Goal: Task Accomplishment & Management: Manage account settings

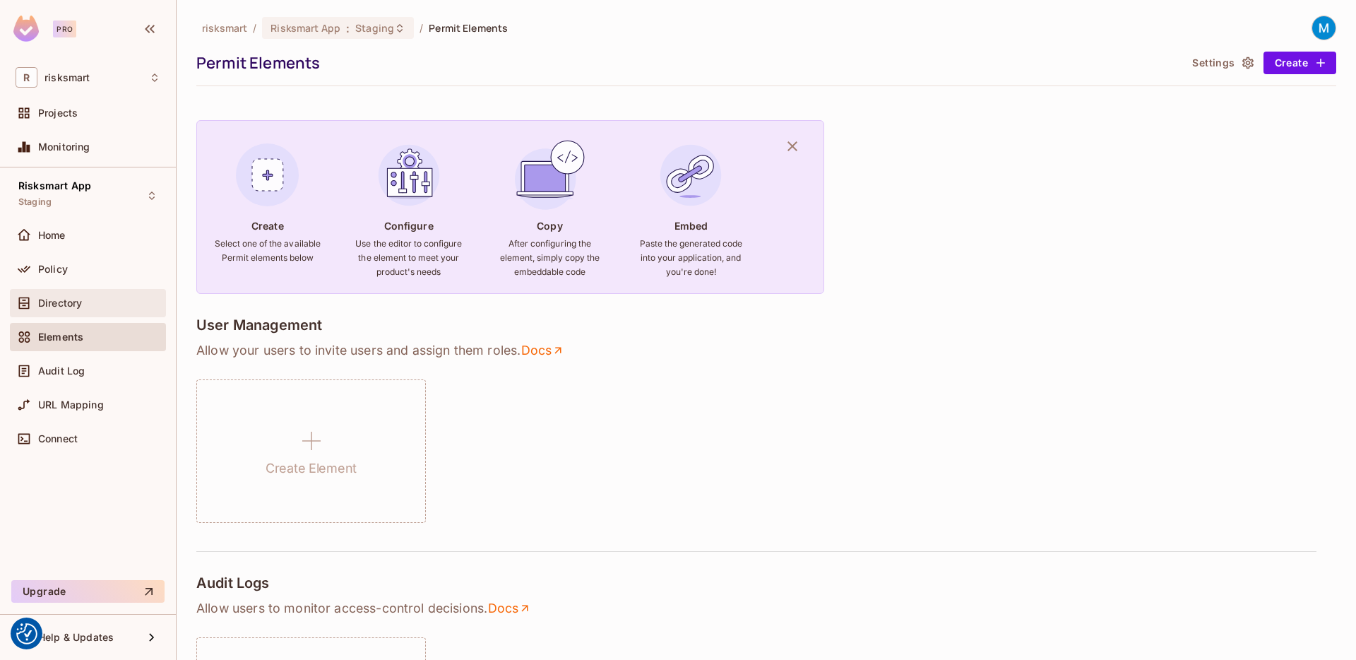
click at [73, 302] on span "Directory" at bounding box center [60, 302] width 44 height 11
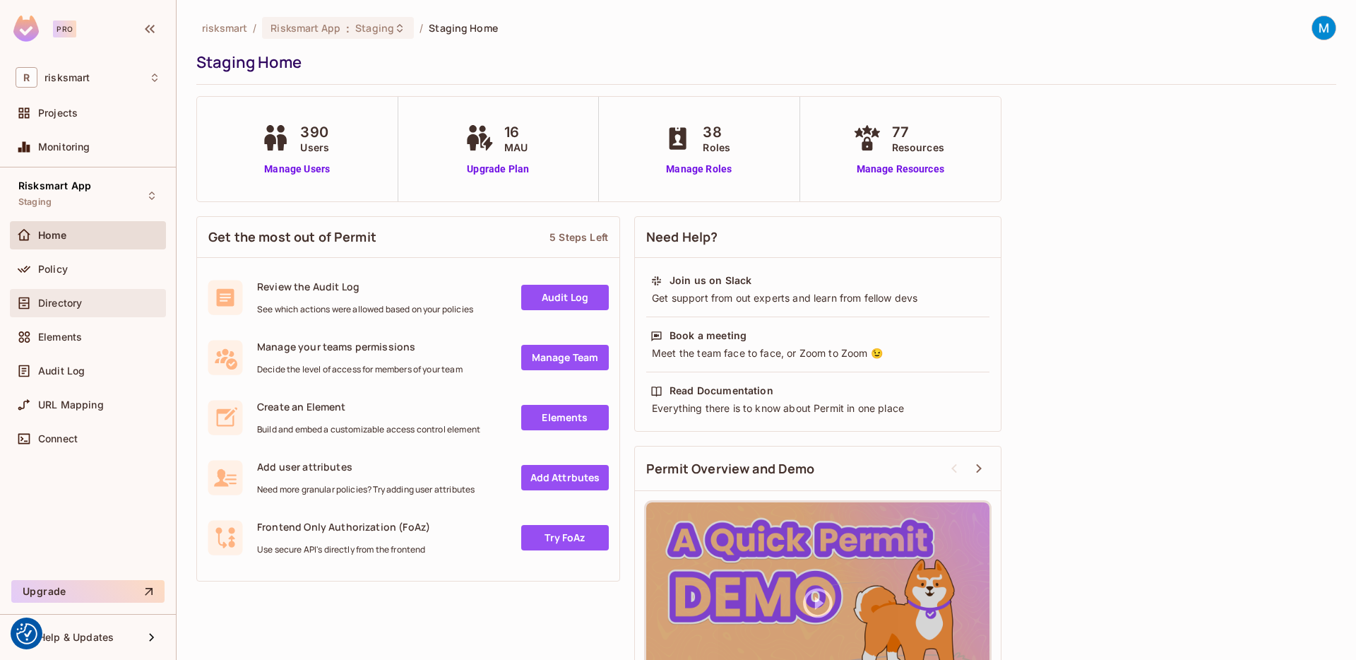
click at [72, 295] on div "Directory" at bounding box center [88, 302] width 145 height 17
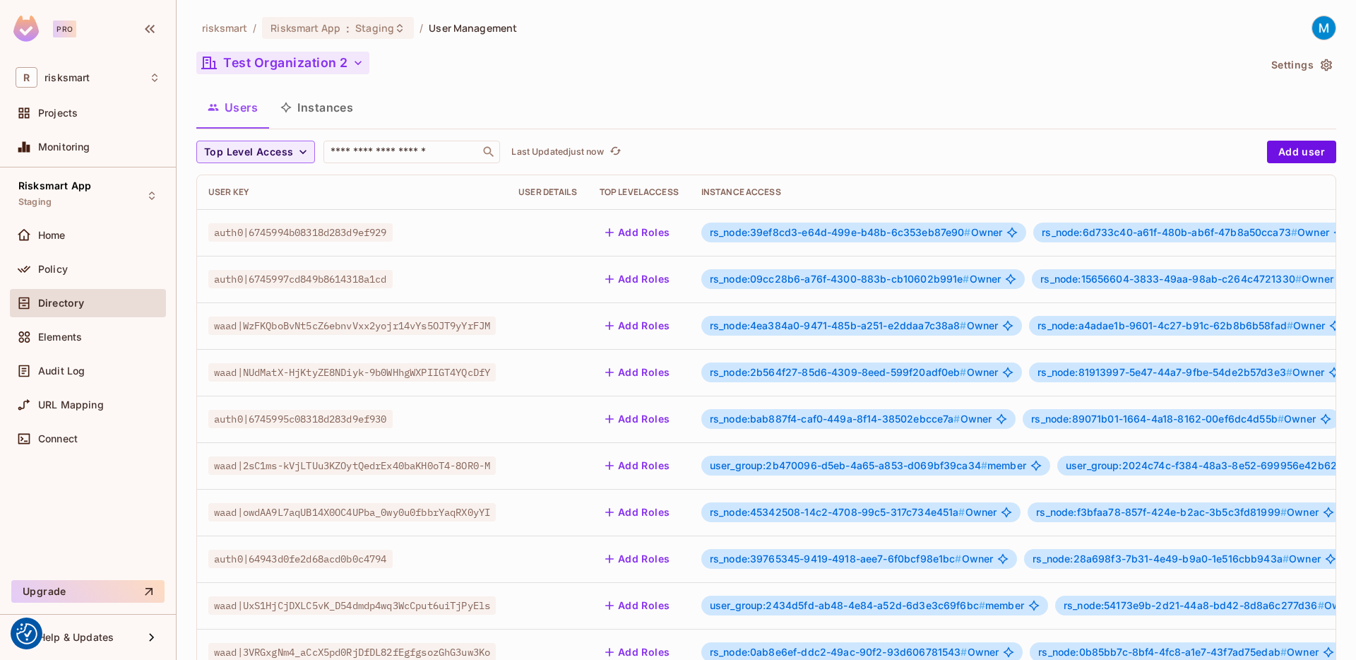
click at [368, 61] on button "Test Organization 2" at bounding box center [282, 63] width 173 height 23
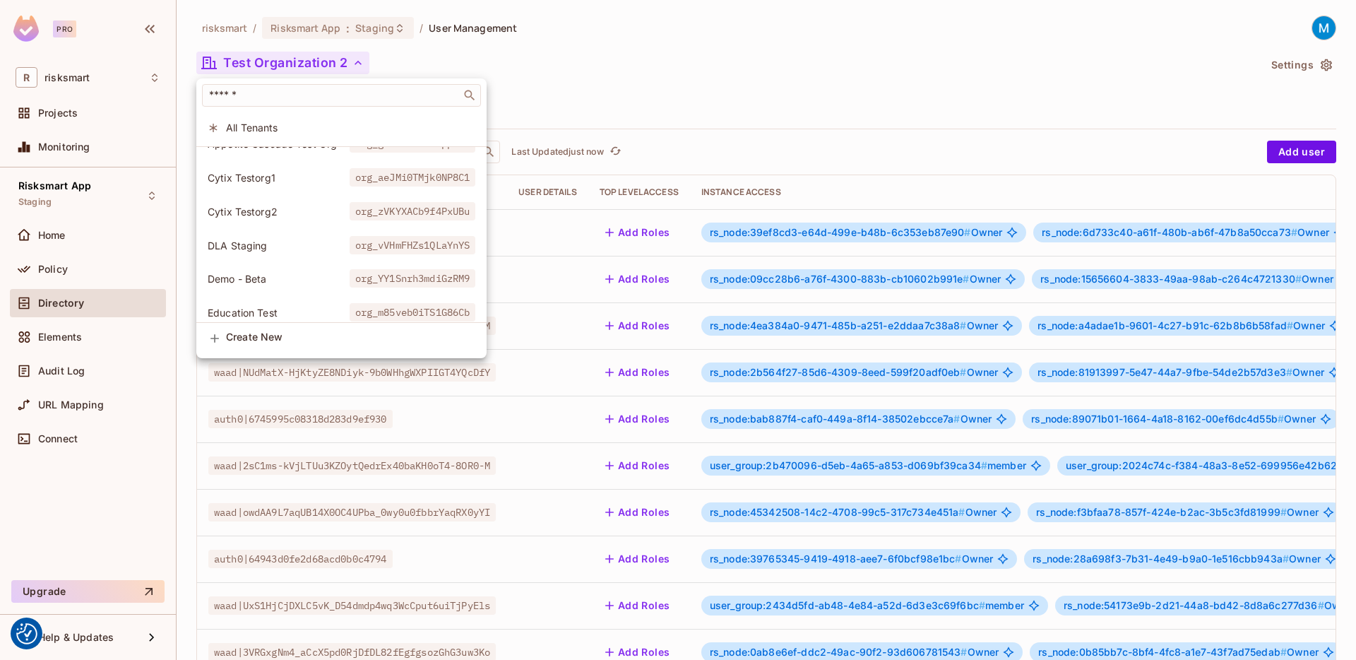
scroll to position [1, 0]
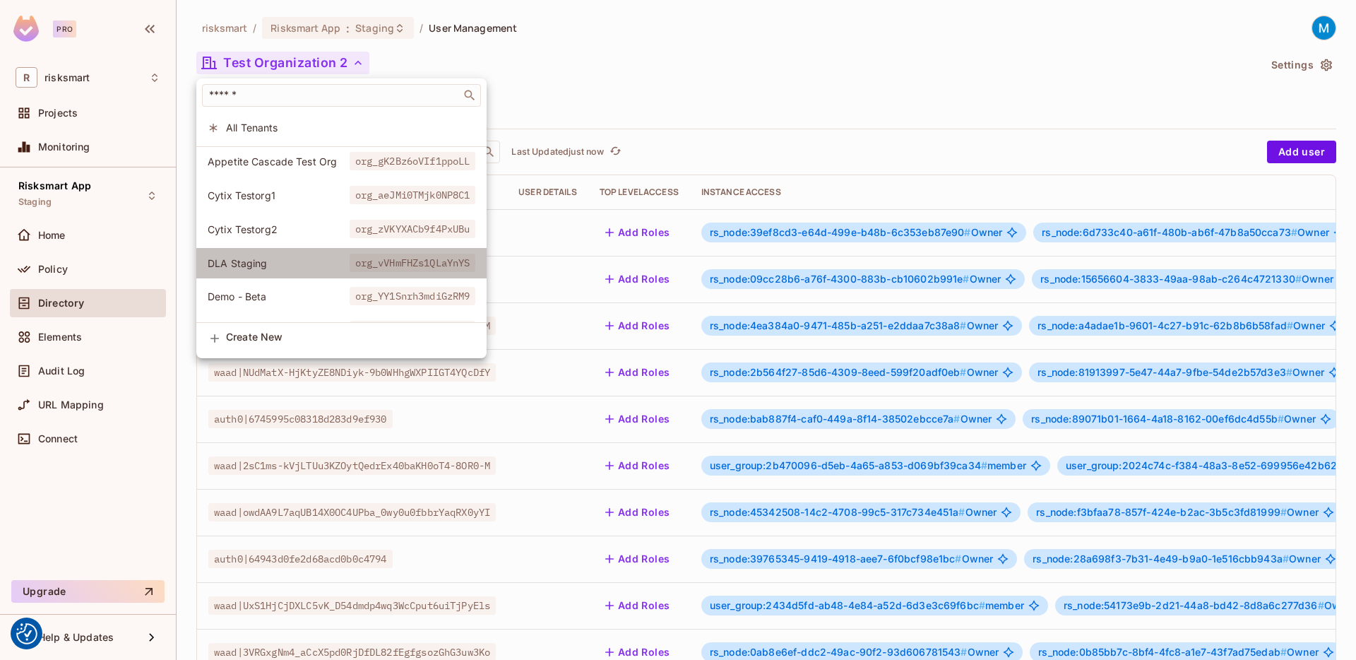
click at [275, 263] on span "DLA Staging" at bounding box center [279, 262] width 142 height 13
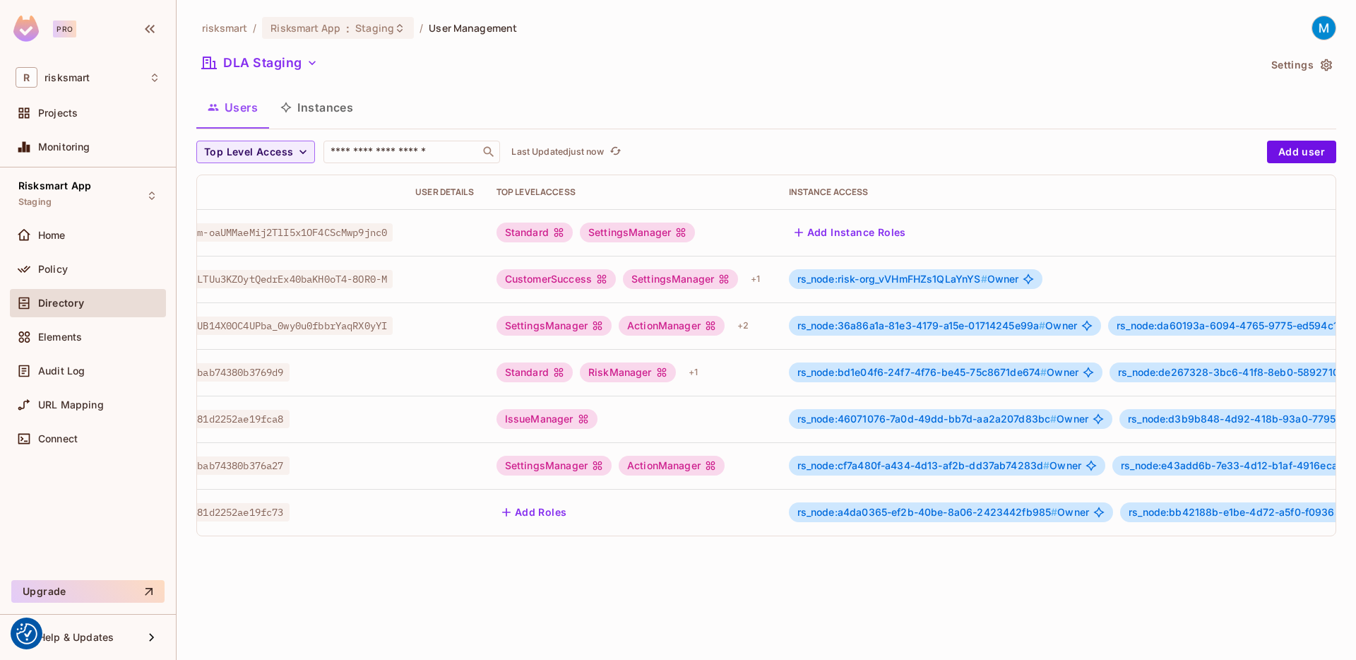
scroll to position [0, 0]
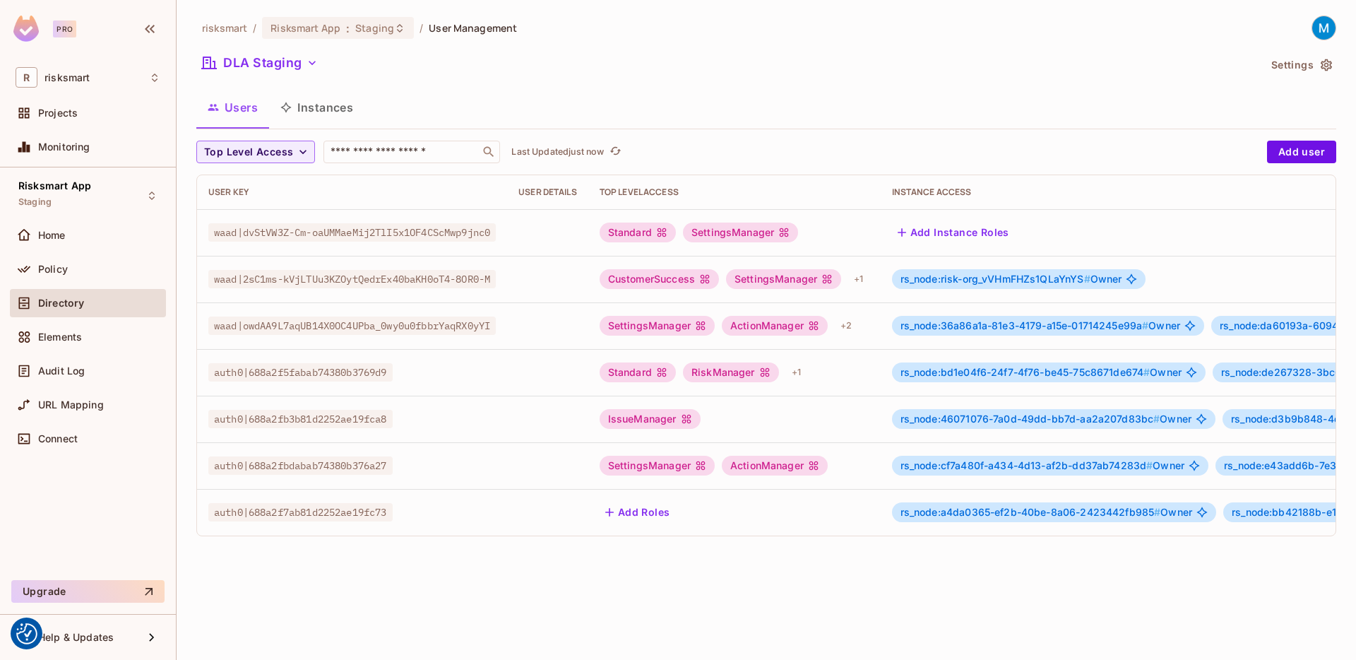
click at [306, 110] on button "Instances" at bounding box center [316, 107] width 95 height 35
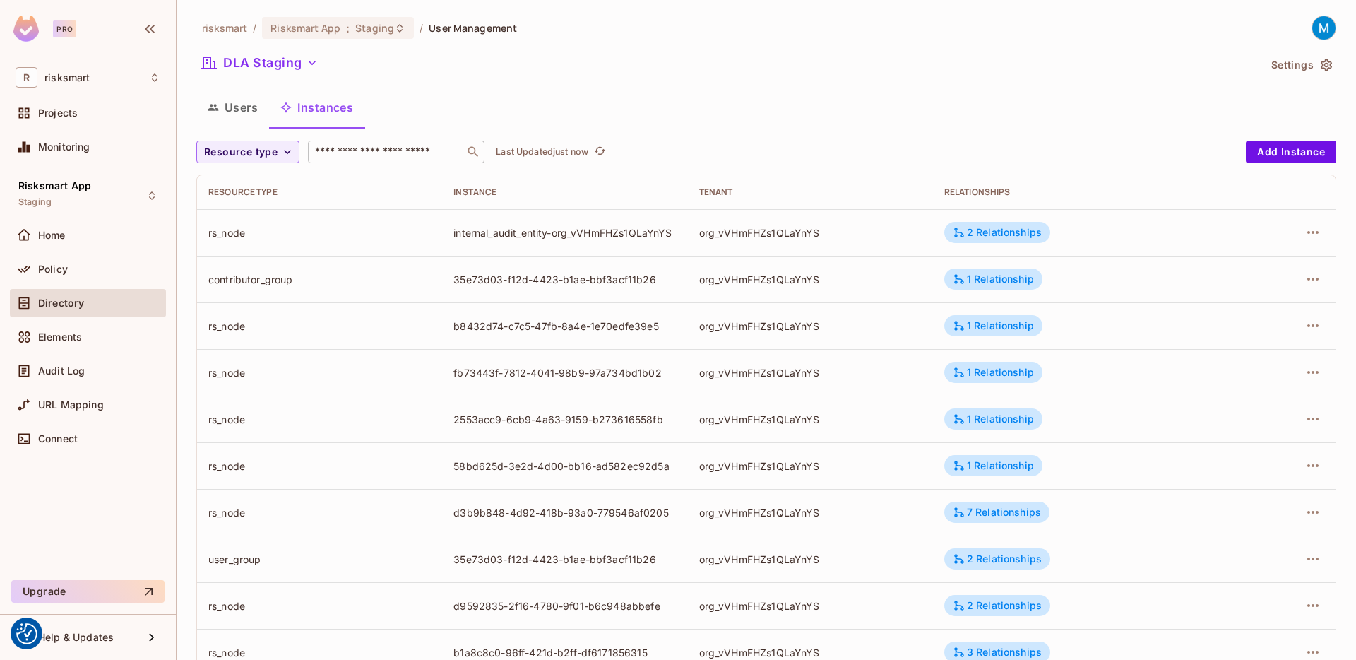
click at [436, 160] on div "​" at bounding box center [396, 152] width 177 height 23
type input "**"
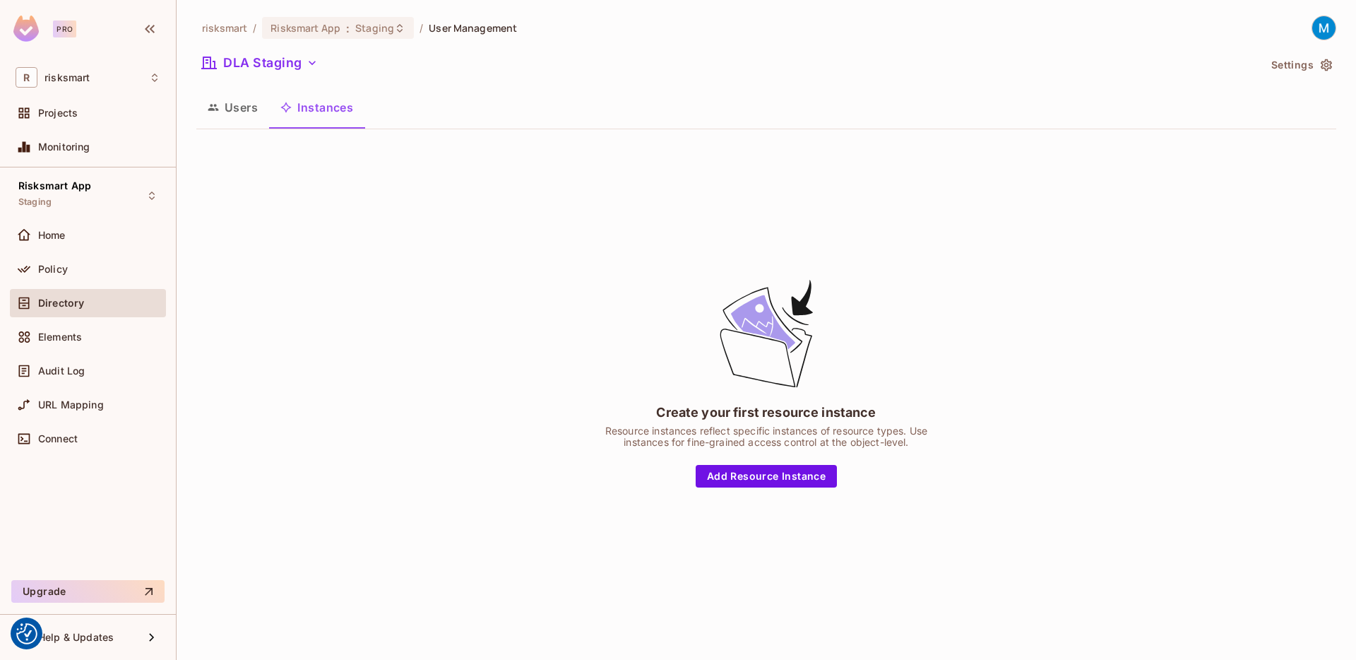
click at [523, 246] on div "Create your first resource instance Resource instances reflect specific instanc…" at bounding box center [766, 382] width 1140 height 483
drag, startPoint x: 513, startPoint y: 221, endPoint x: 506, endPoint y: 214, distance: 10.0
click at [513, 221] on div "Create your first resource instance Resource instances reflect specific instanc…" at bounding box center [766, 382] width 1140 height 483
click at [260, 101] on button "Users" at bounding box center [232, 107] width 73 height 35
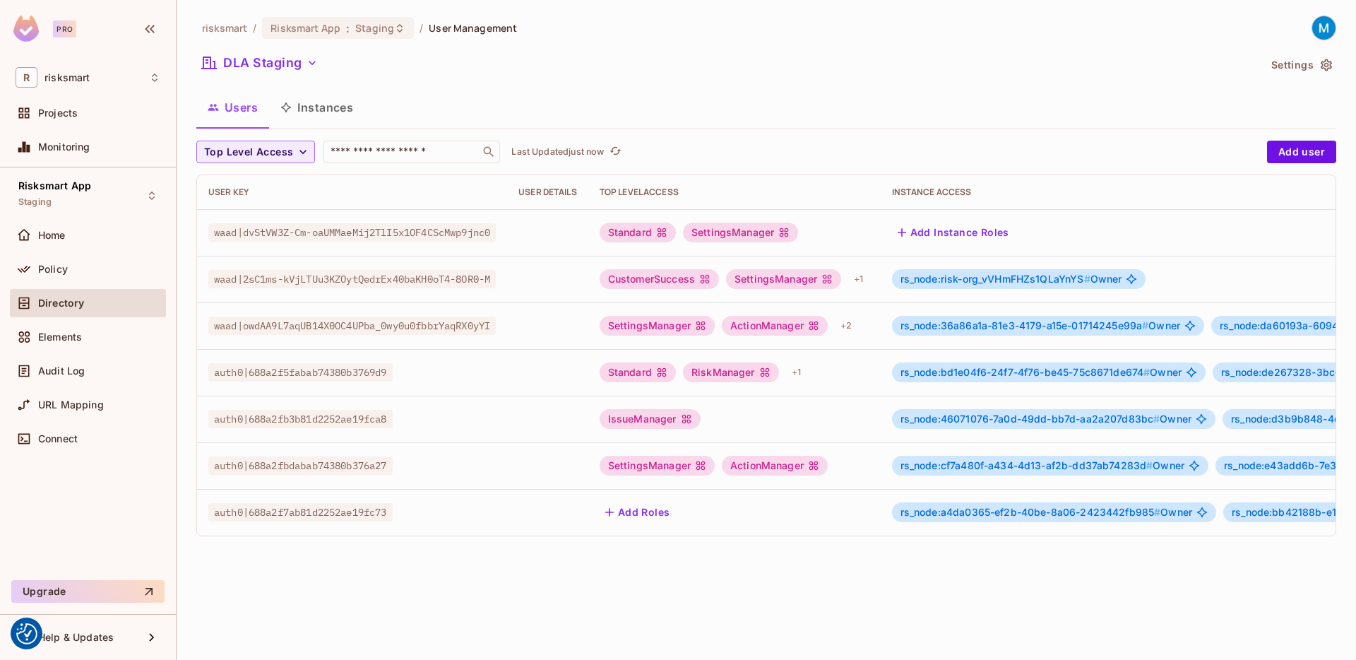
click at [309, 105] on button "Instances" at bounding box center [316, 107] width 95 height 35
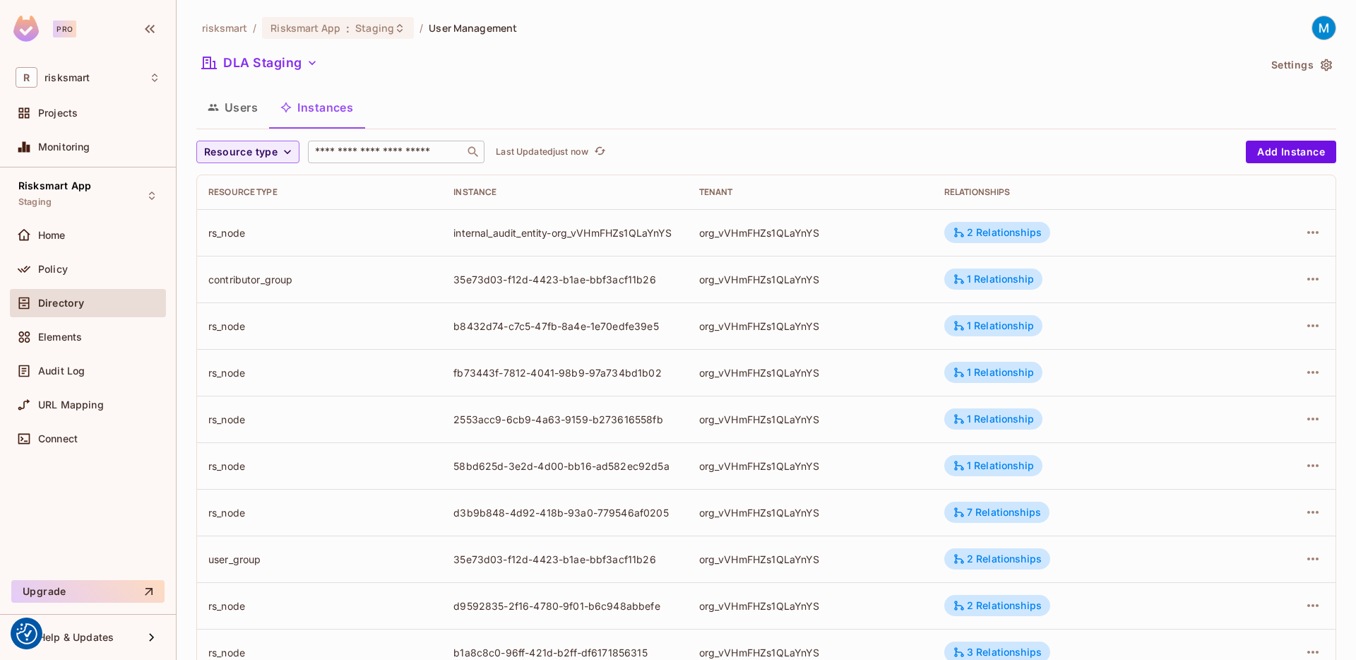
click at [362, 142] on div "​" at bounding box center [396, 152] width 177 height 23
type input "*"
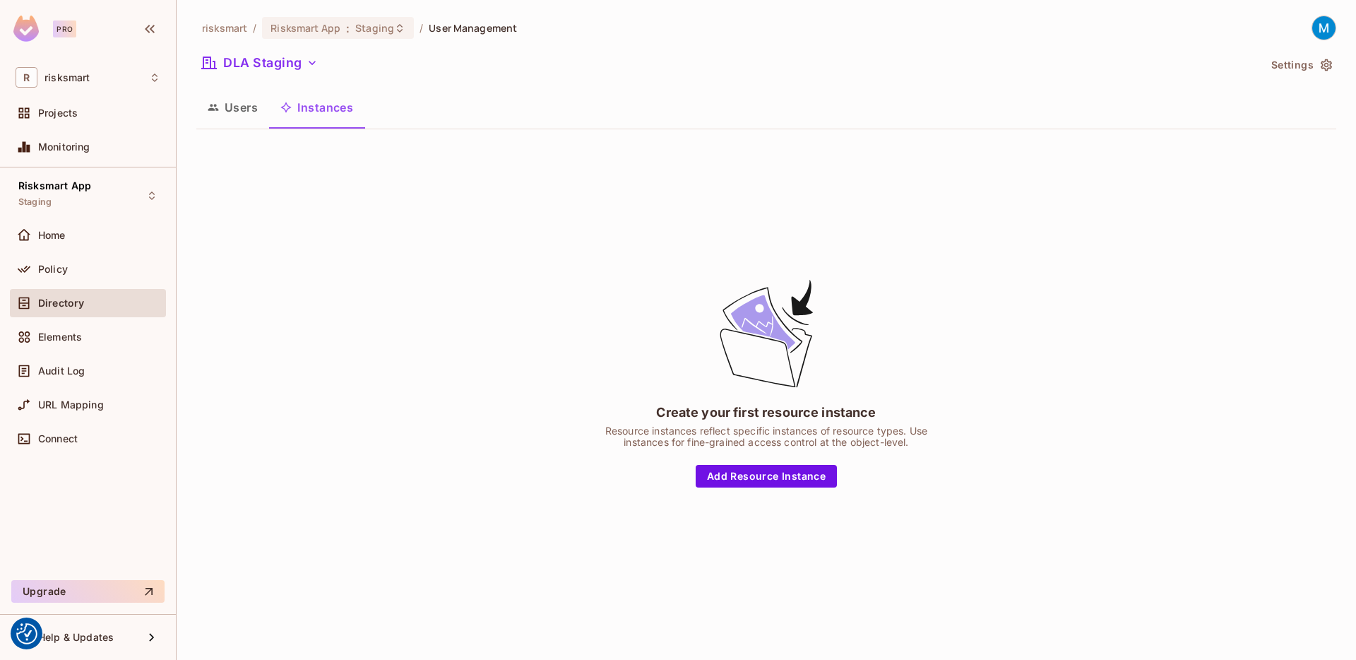
click at [232, 124] on button "Users" at bounding box center [232, 107] width 73 height 35
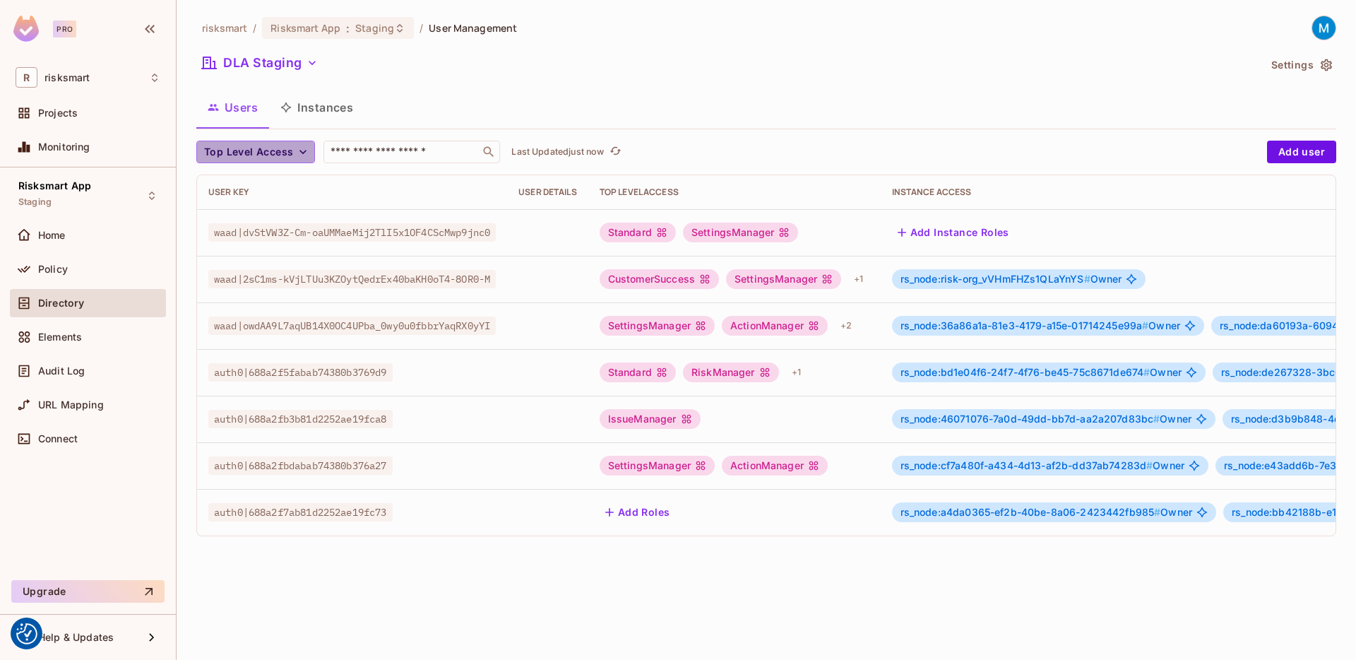
click at [300, 154] on icon "button" at bounding box center [303, 152] width 14 height 14
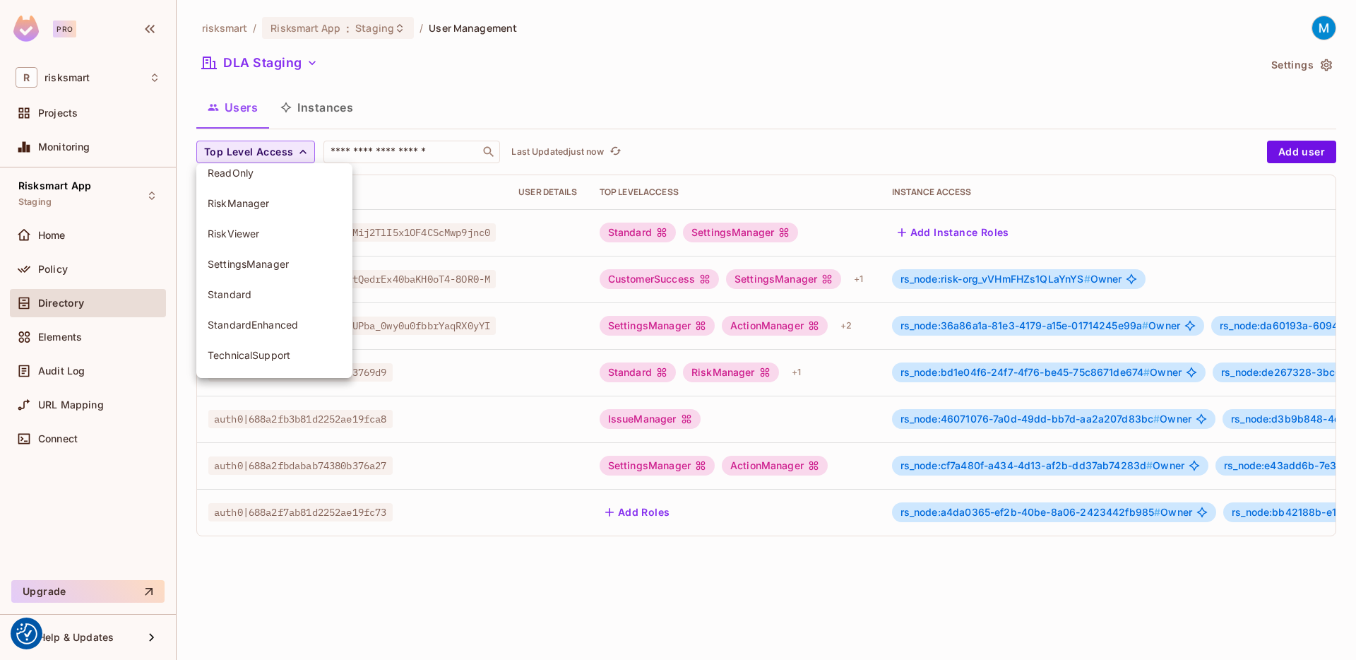
scroll to position [686, 0]
click at [458, 83] on div at bounding box center [678, 330] width 1356 height 660
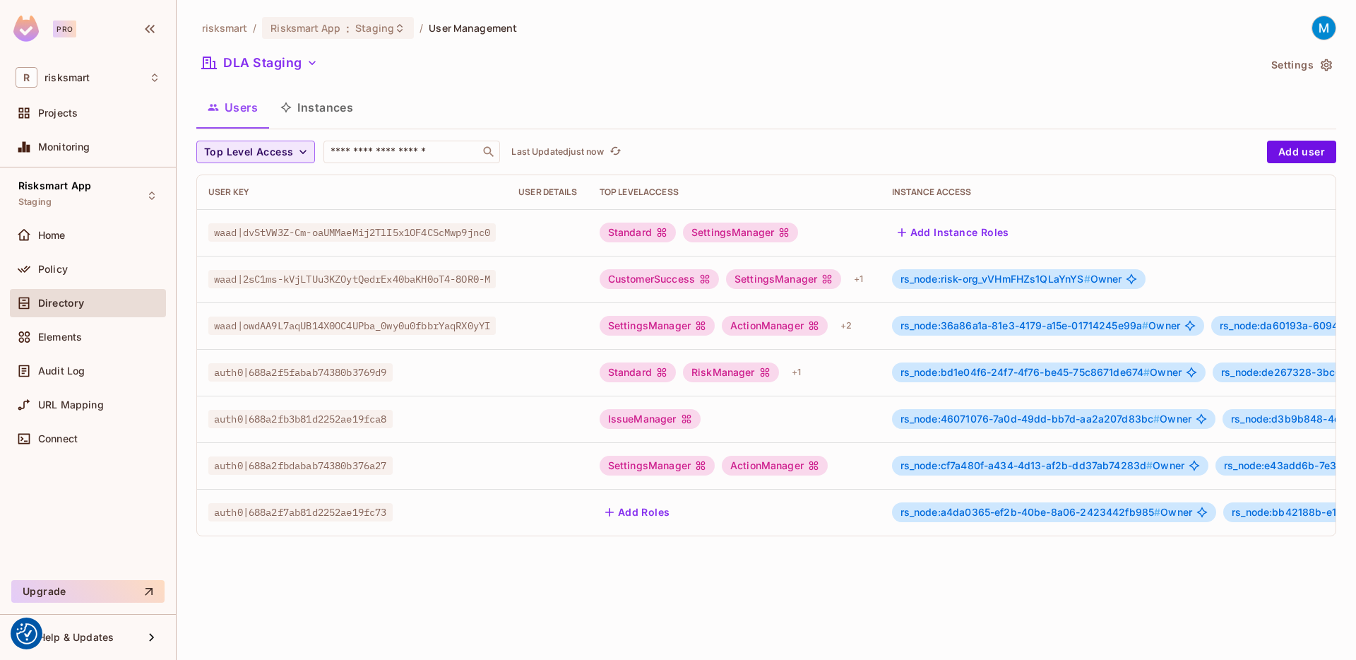
click at [305, 112] on button "Instances" at bounding box center [316, 107] width 95 height 35
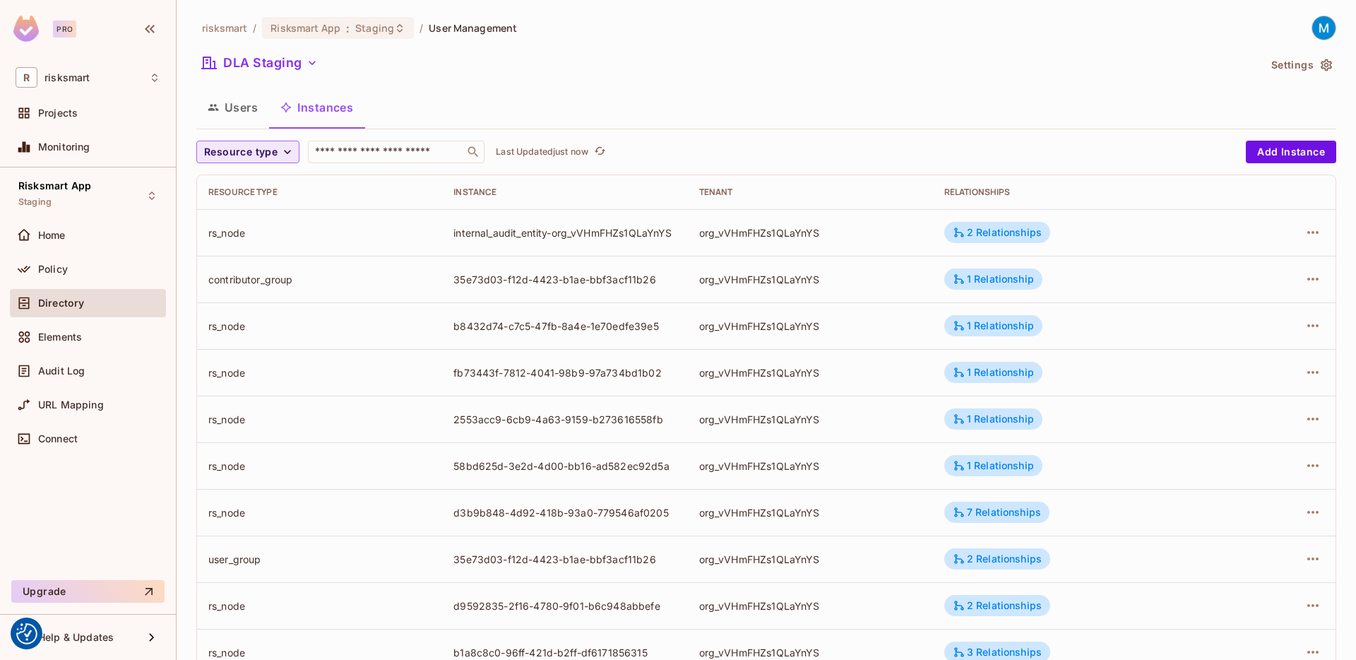
click at [273, 153] on span "Resource type" at bounding box center [240, 152] width 73 height 18
click at [269, 300] on span "indicator" at bounding box center [291, 296] width 167 height 13
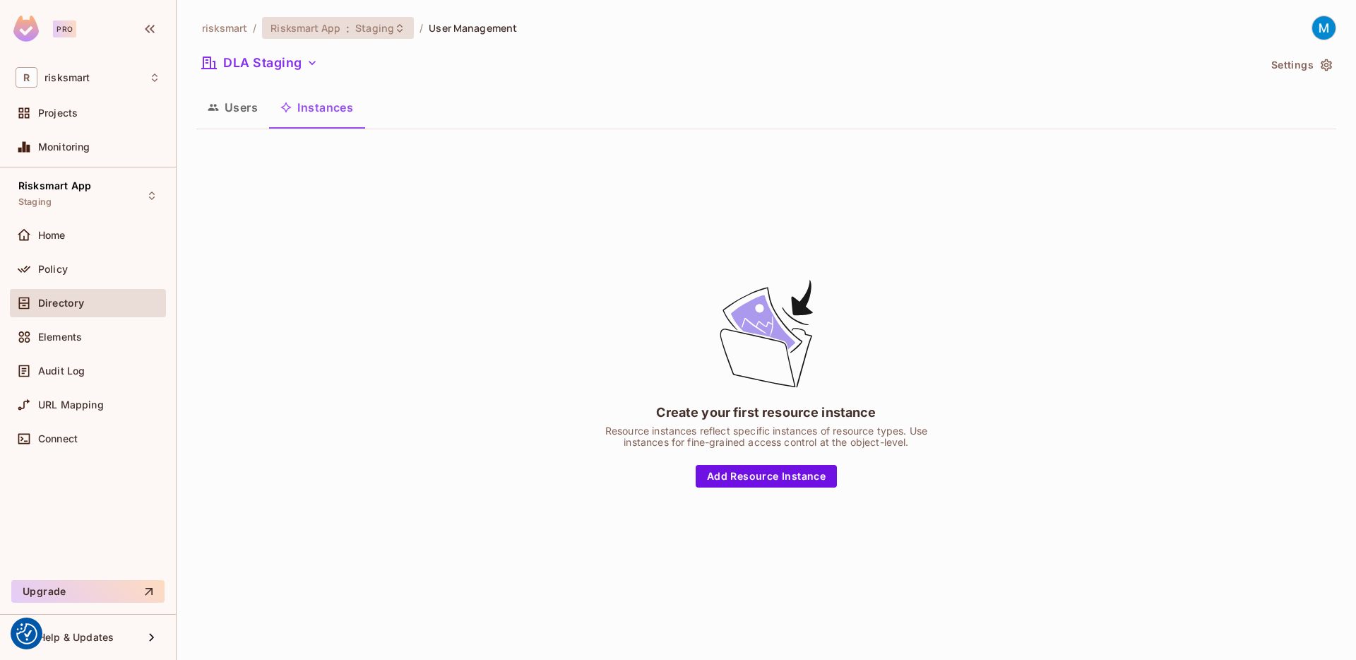
click at [370, 32] on span "Staging" at bounding box center [374, 27] width 39 height 13
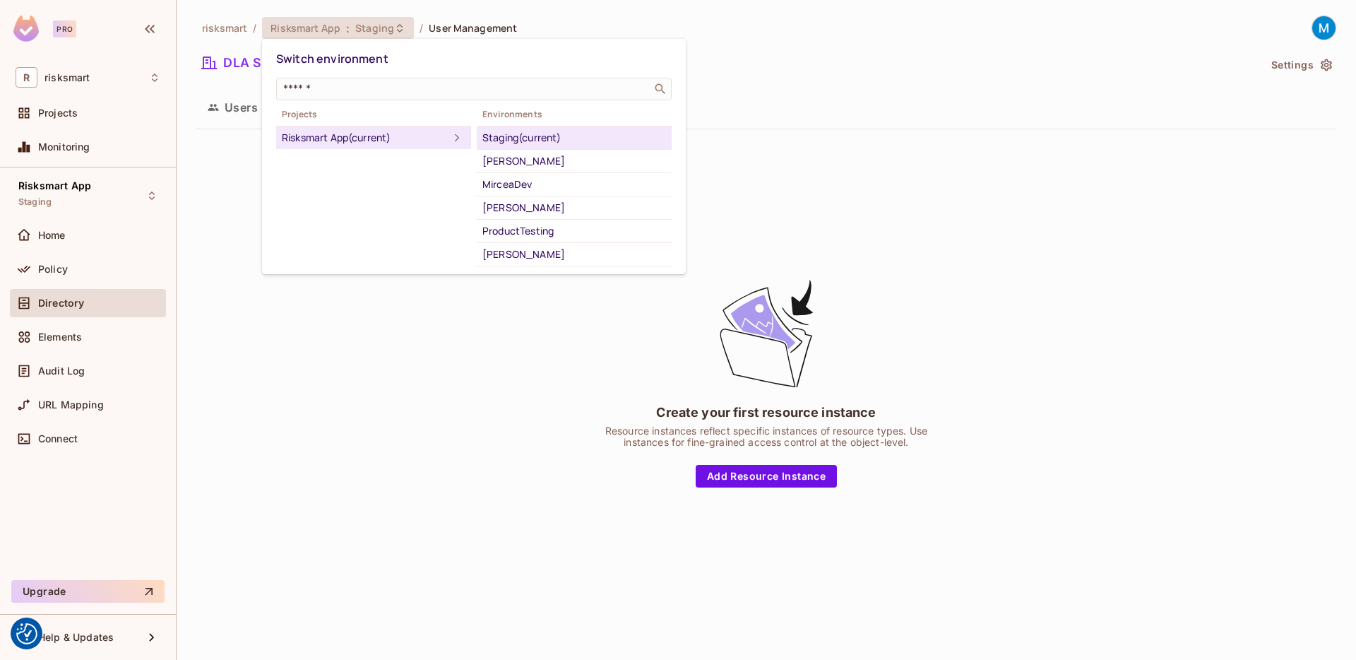
click at [336, 446] on div at bounding box center [678, 330] width 1356 height 660
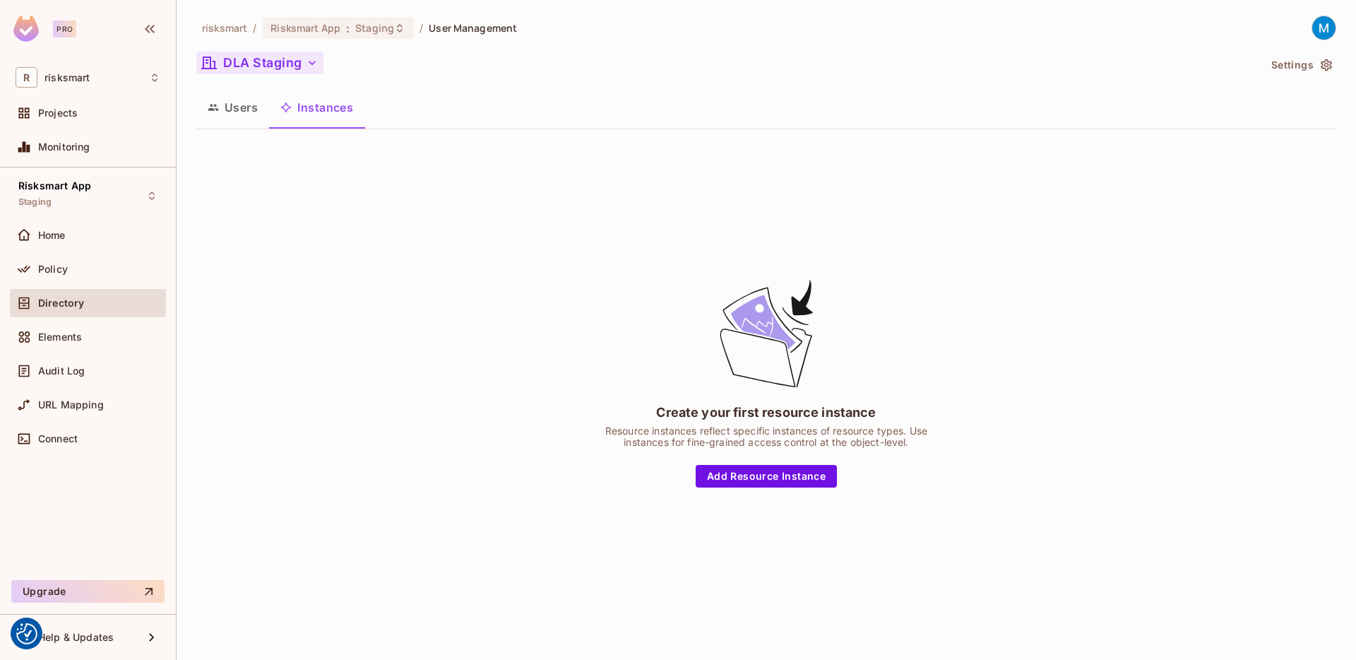
click at [309, 63] on icon "button" at bounding box center [312, 63] width 14 height 14
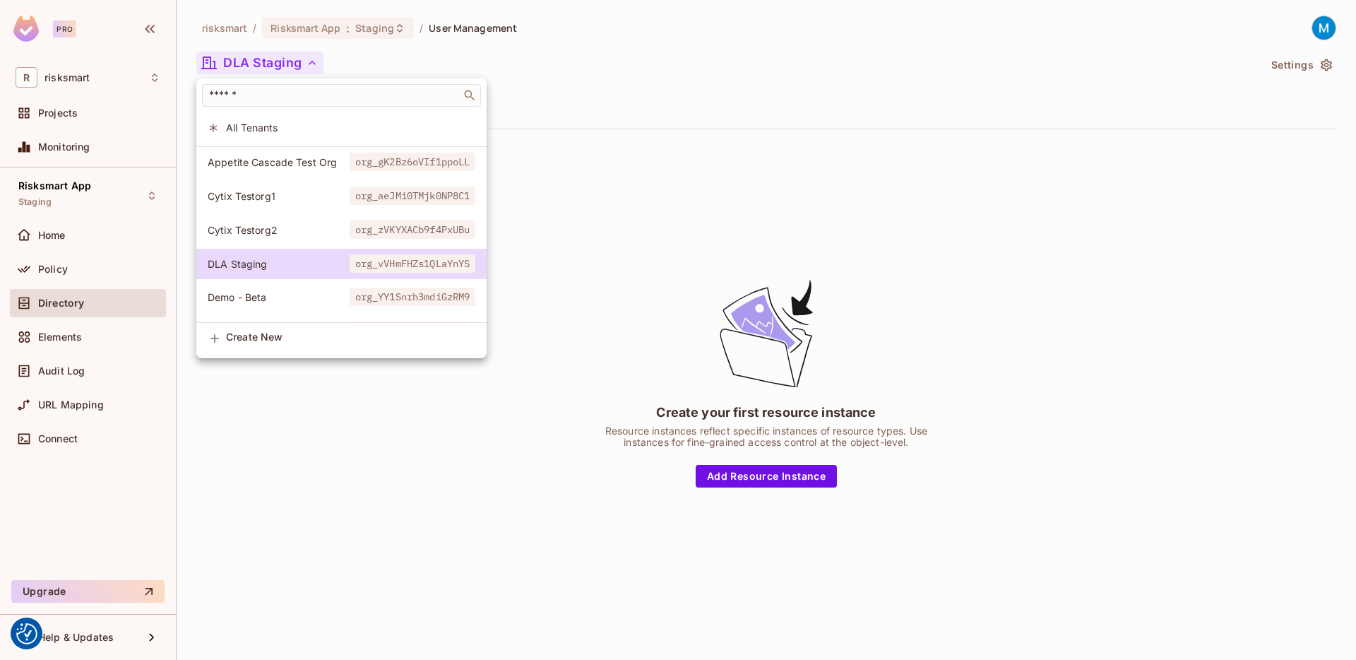
click at [664, 77] on div at bounding box center [678, 330] width 1356 height 660
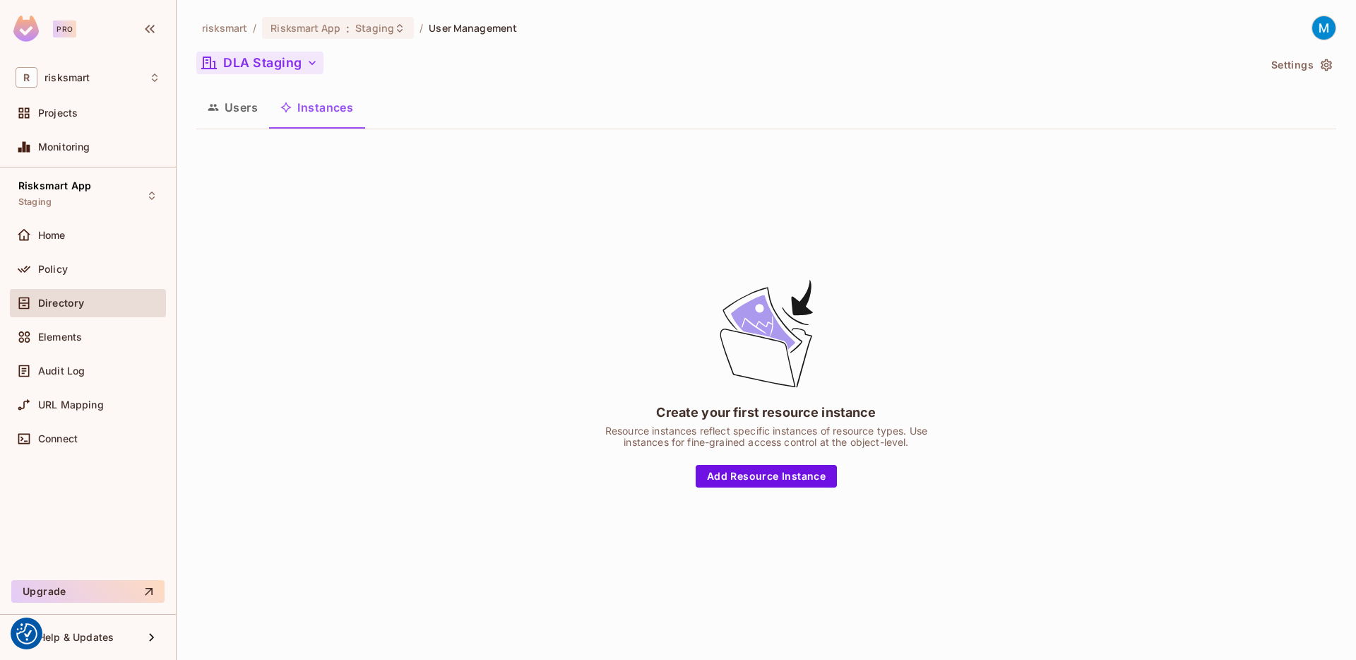
click at [224, 108] on button "Users" at bounding box center [232, 107] width 73 height 35
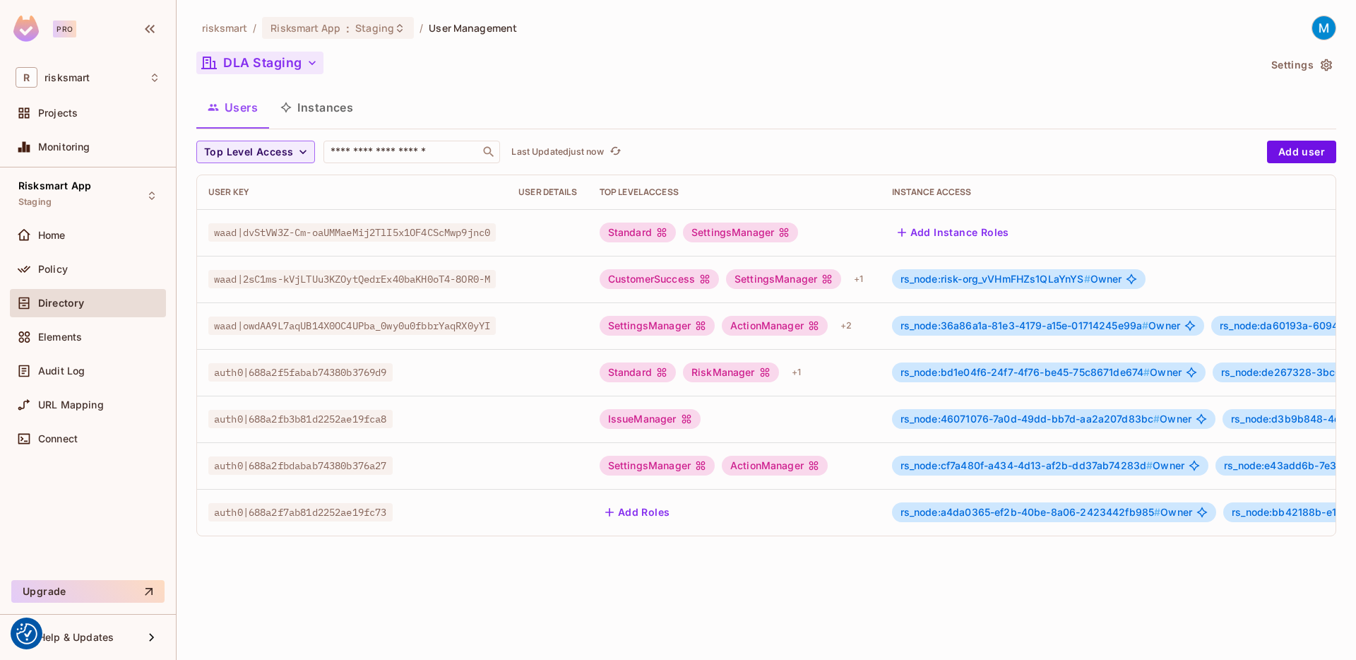
click at [309, 100] on button "Instances" at bounding box center [316, 107] width 95 height 35
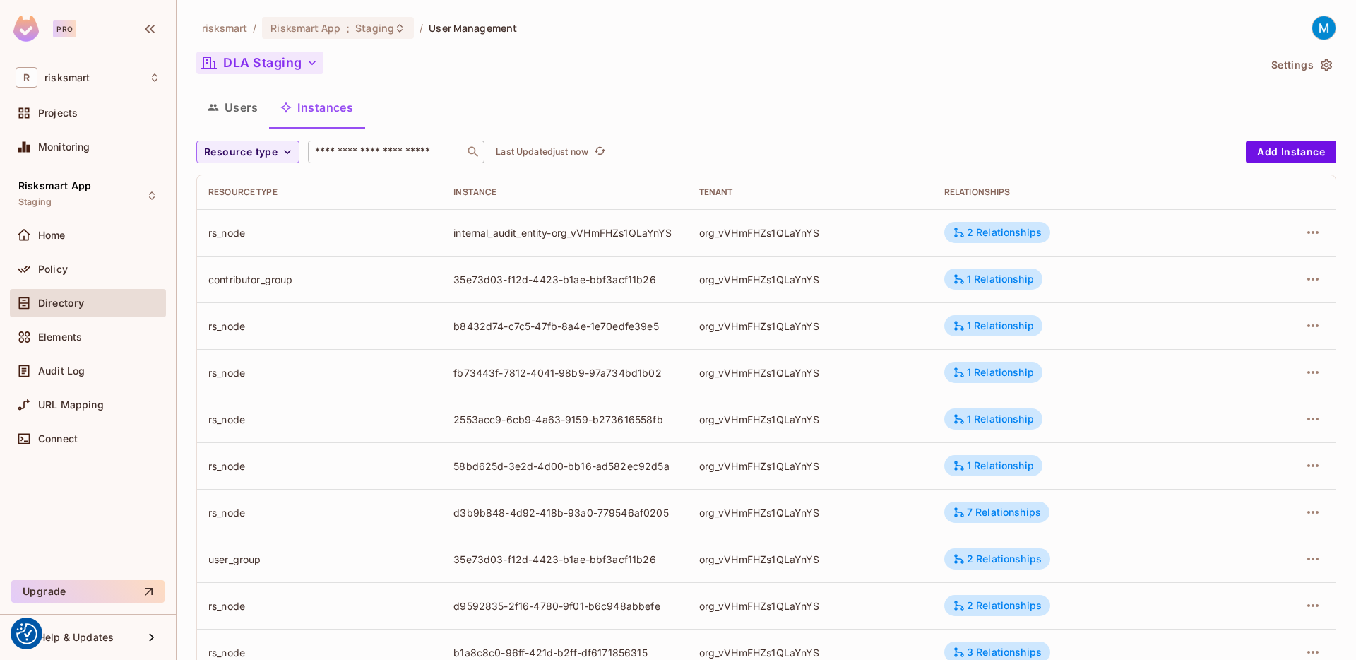
click at [366, 153] on input "text" at bounding box center [386, 152] width 148 height 14
paste input "**********"
type input "**********"
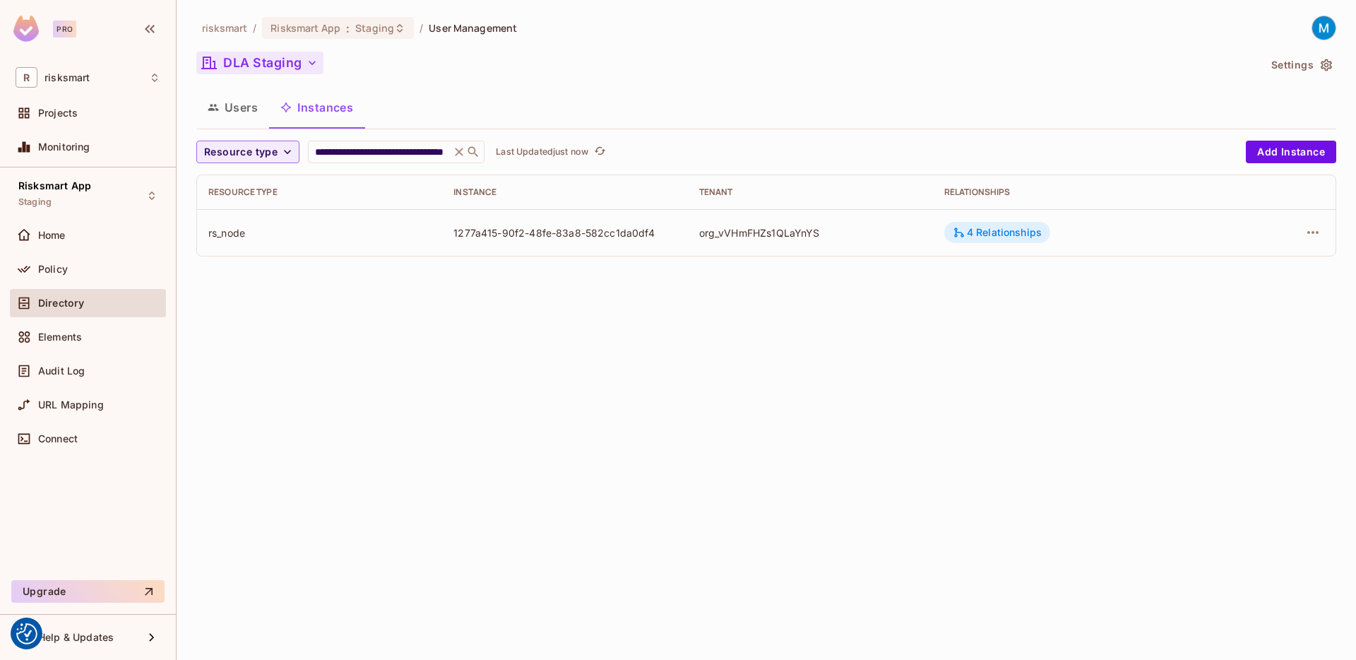
click at [1033, 234] on div "4 Relationships" at bounding box center [997, 232] width 89 height 13
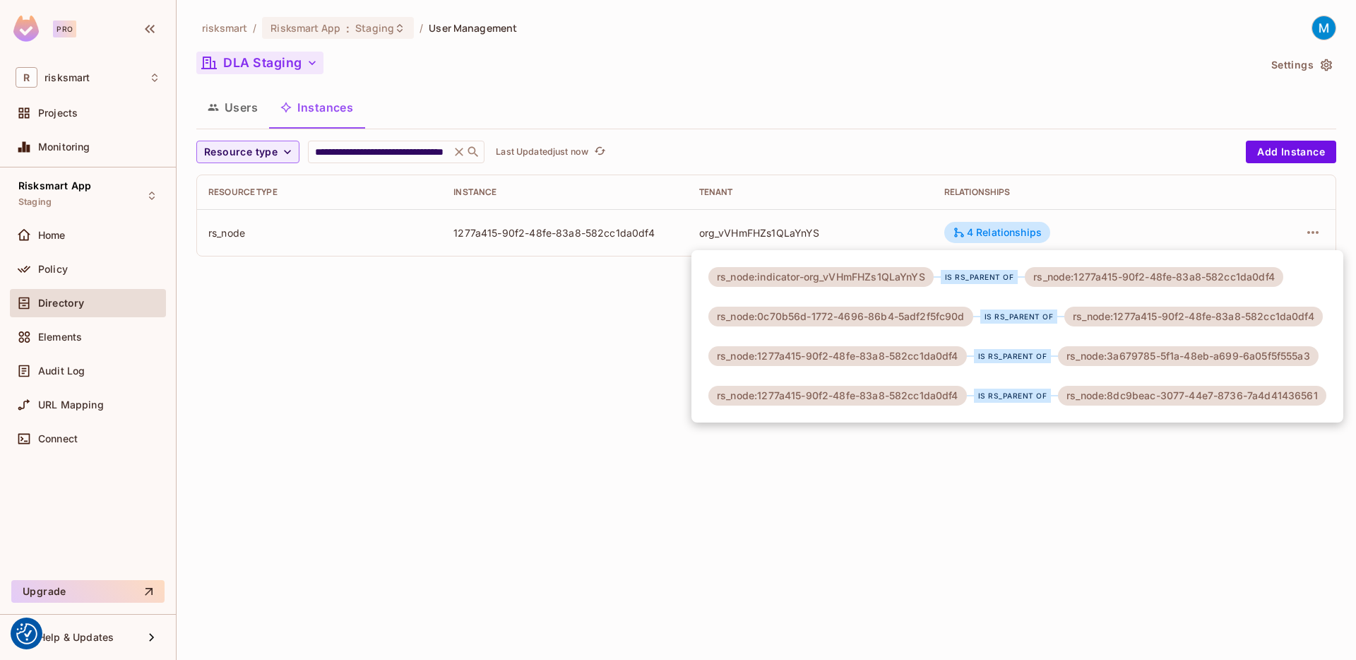
click at [782, 526] on div at bounding box center [678, 330] width 1356 height 660
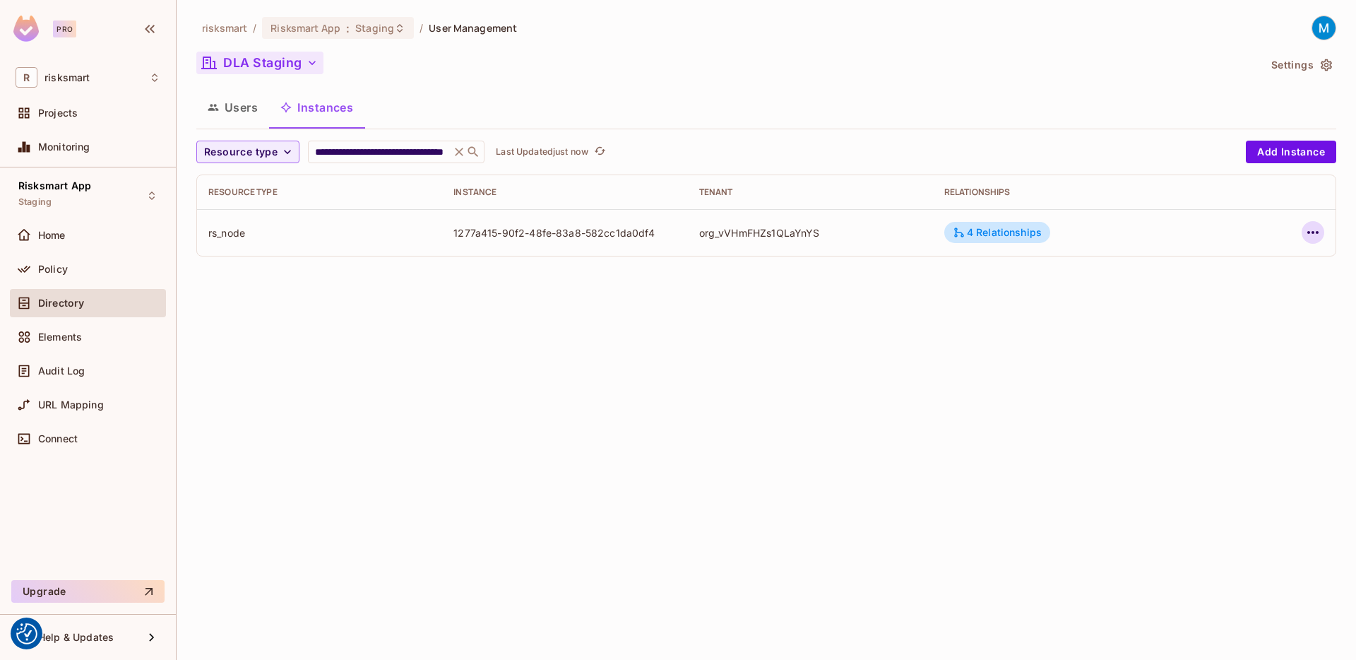
click at [1312, 234] on icon "button" at bounding box center [1312, 232] width 17 height 17
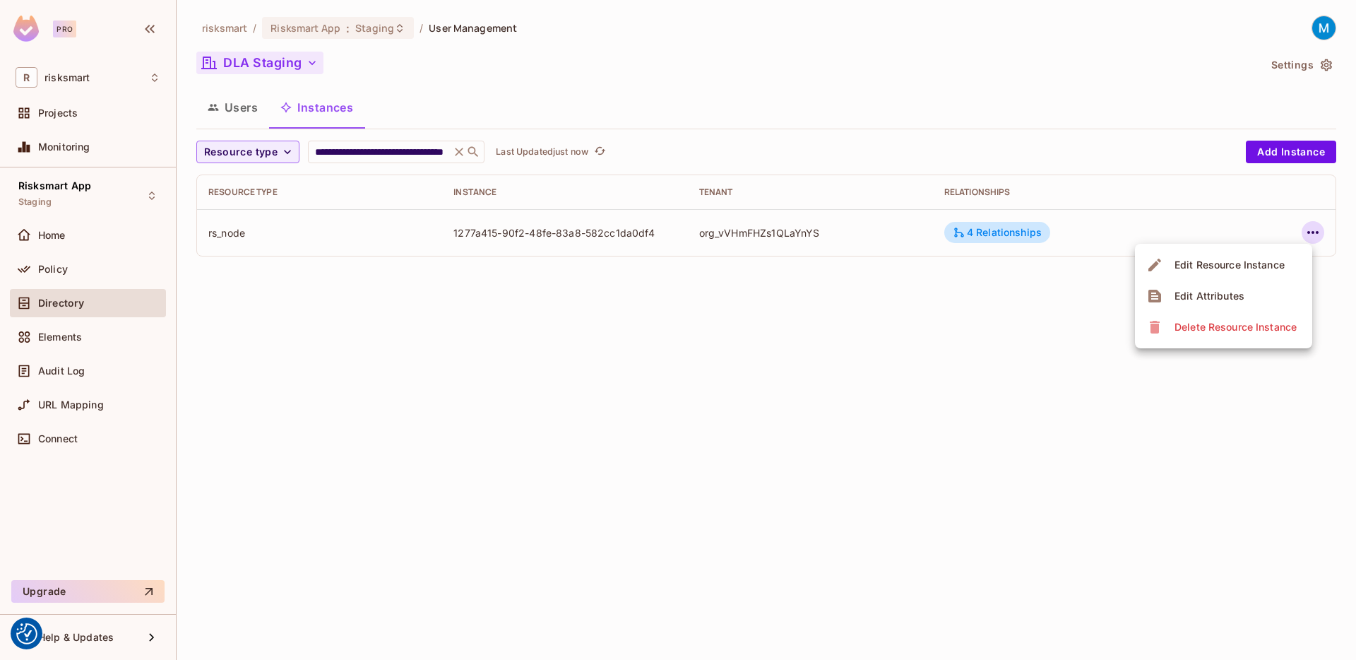
drag, startPoint x: 891, startPoint y: 407, endPoint x: 992, endPoint y: 312, distance: 138.9
click at [891, 407] on div at bounding box center [678, 330] width 1356 height 660
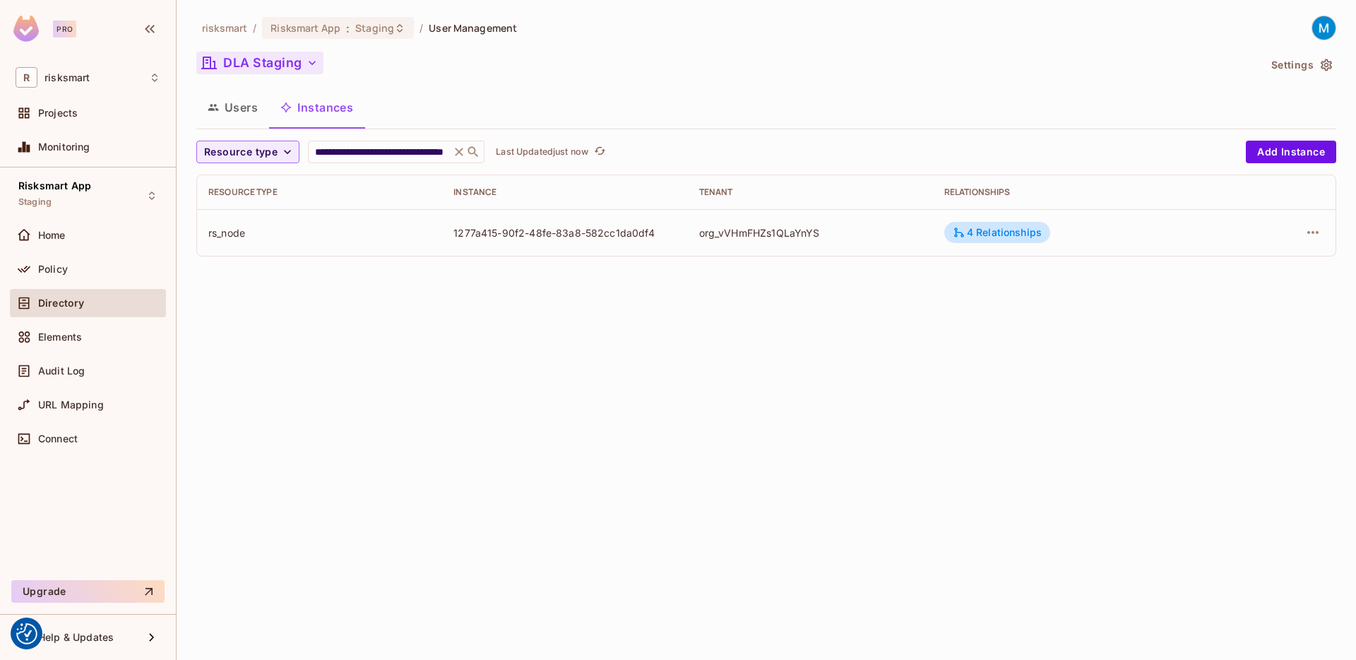
click at [979, 243] on td "4 Relationships" at bounding box center [1082, 232] width 298 height 47
click at [984, 234] on div "4 Relationships" at bounding box center [997, 232] width 89 height 13
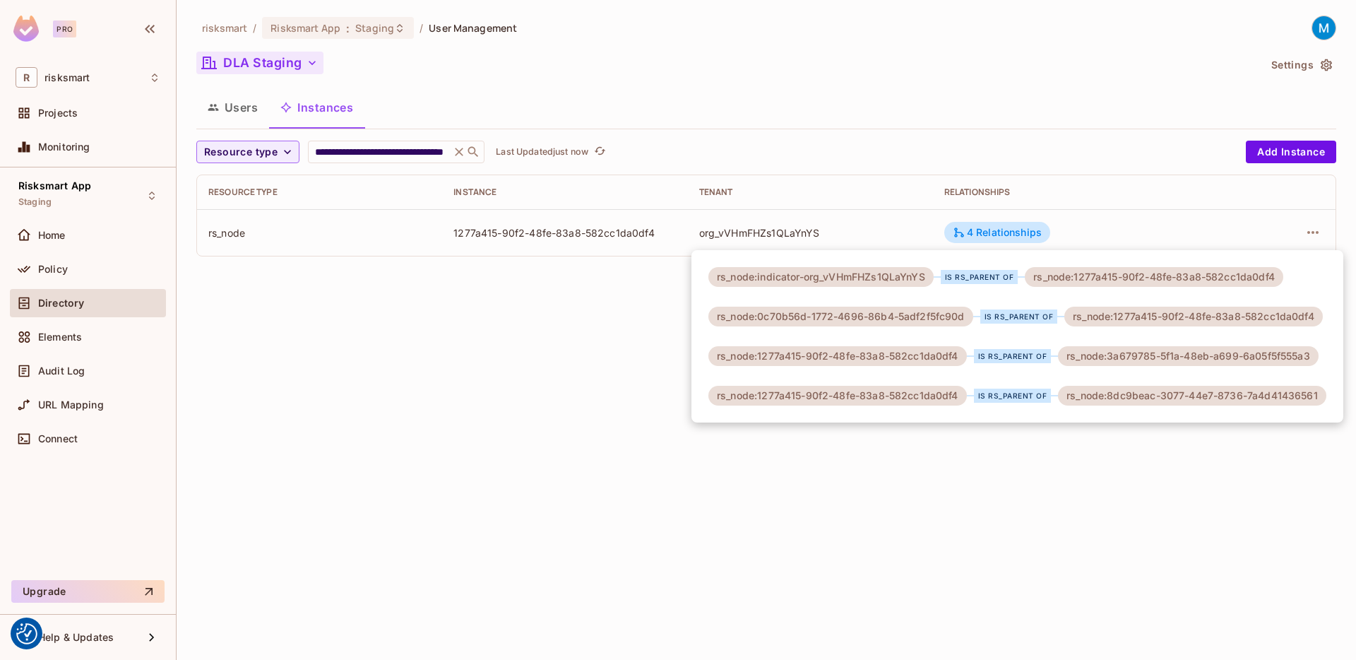
click at [410, 152] on div at bounding box center [678, 330] width 1356 height 660
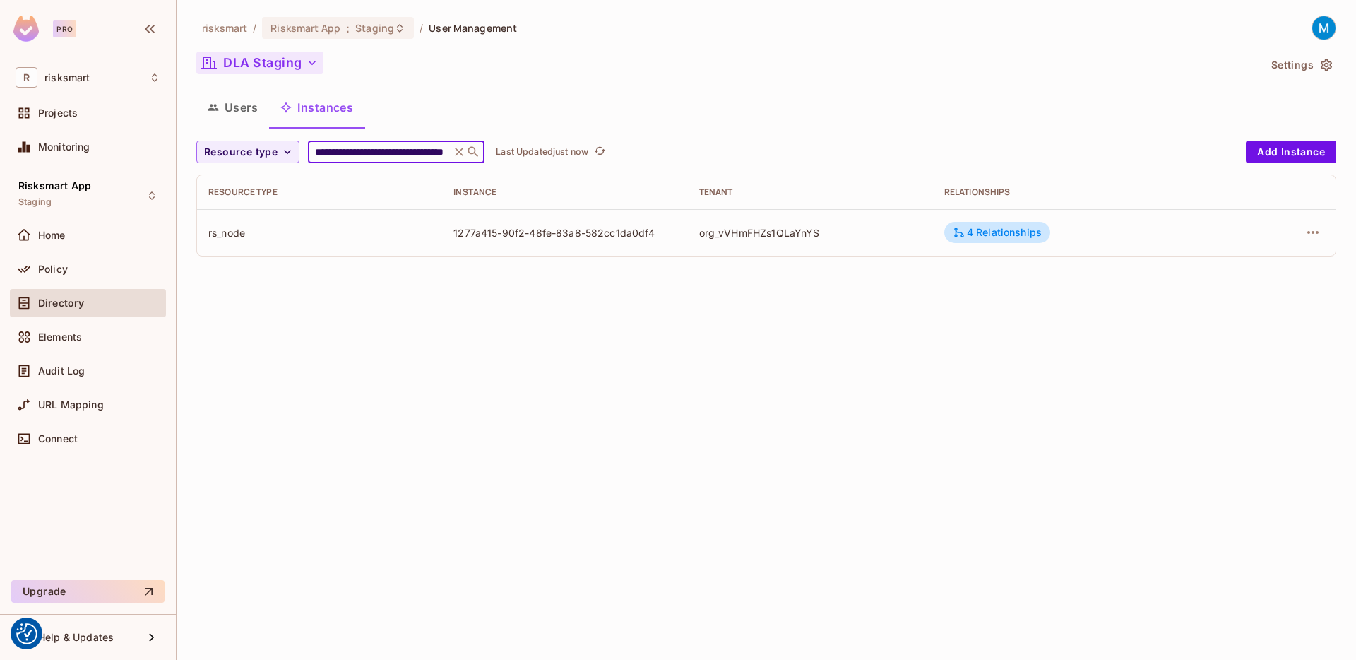
drag, startPoint x: 336, startPoint y: 153, endPoint x: 654, endPoint y: 143, distance: 317.9
click at [654, 143] on div "**********" at bounding box center [717, 152] width 1042 height 23
click at [580, 315] on div "**********" at bounding box center [766, 330] width 1179 height 660
click at [1016, 229] on div "4 Relationships" at bounding box center [997, 232] width 89 height 13
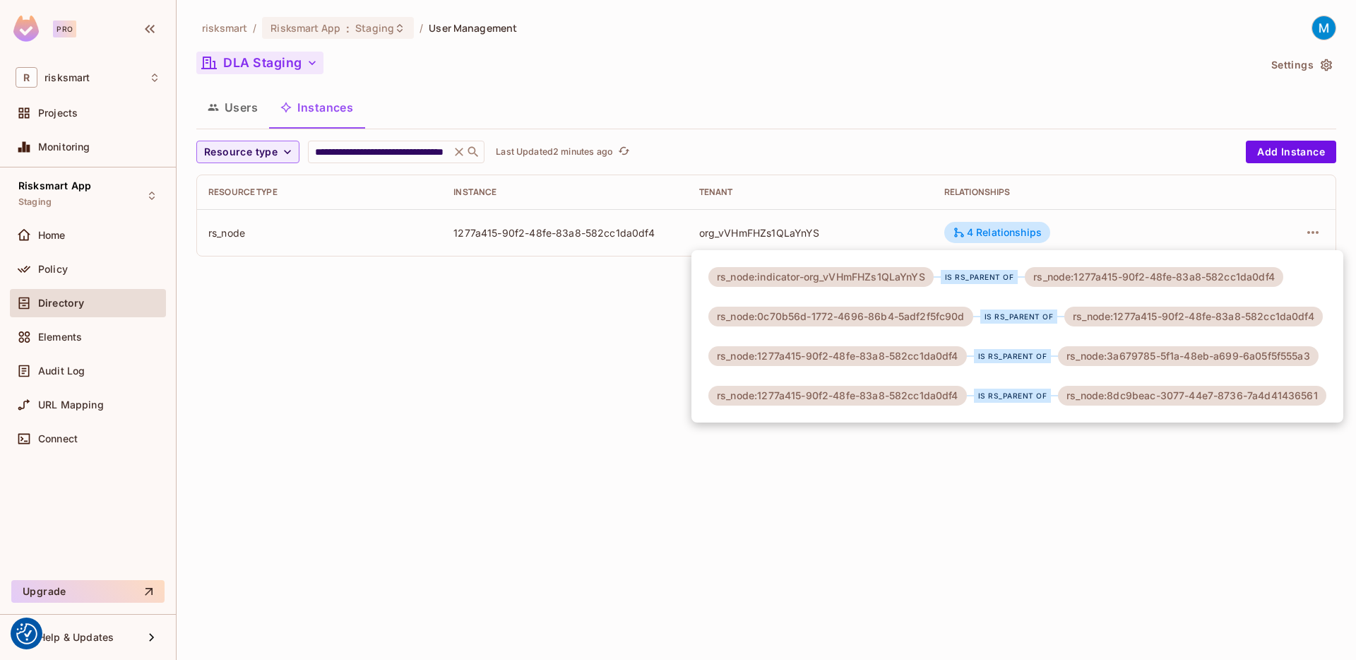
click at [952, 319] on div "rs_node:0c70b56d-1772-4696-86b4-5adf2f5fc90d" at bounding box center [840, 316] width 265 height 20
click at [953, 316] on div "rs_node:0c70b56d-1772-4696-86b4-5adf2f5fc90d" at bounding box center [840, 316] width 265 height 20
drag, startPoint x: 760, startPoint y: 316, endPoint x: 969, endPoint y: 316, distance: 209.0
click at [969, 316] on div "rs_node:0c70b56d-1772-4696-86b4-5adf2f5fc90d" at bounding box center [840, 316] width 265 height 20
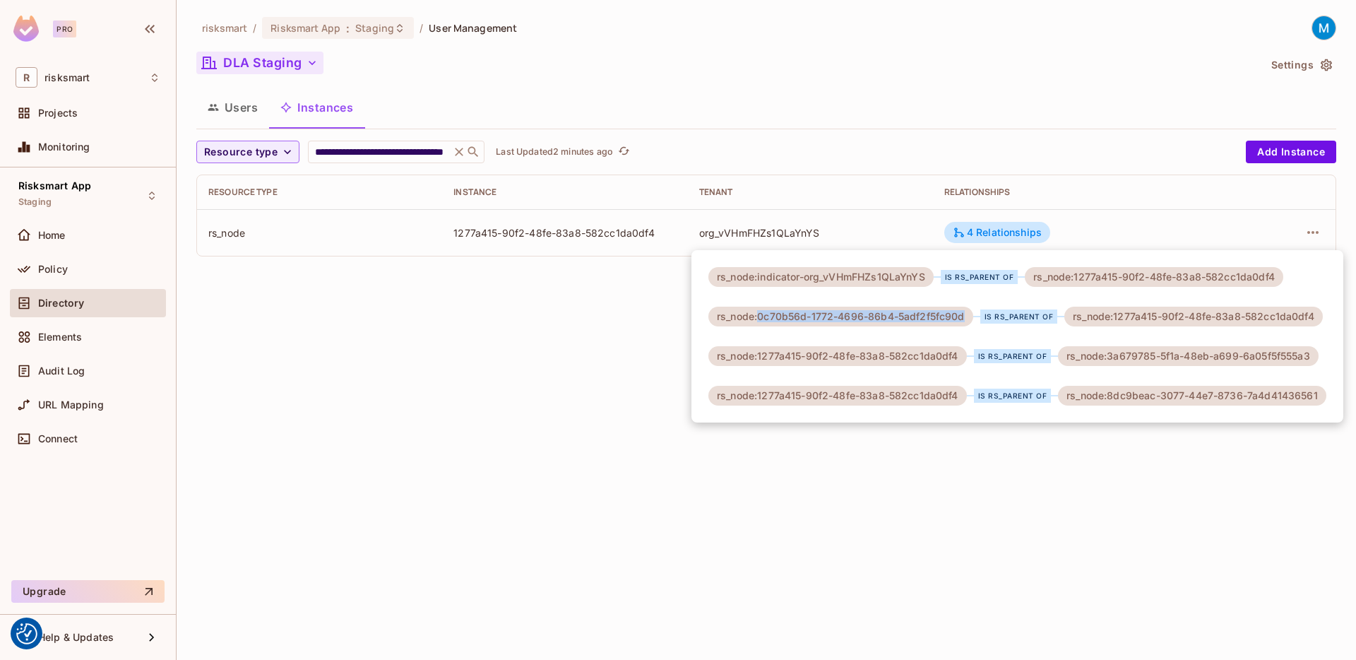
copy div "0c70b56d-1772-4696-86b4-5adf2f5fc90d"
drag, startPoint x: 427, startPoint y: 262, endPoint x: 431, endPoint y: 222, distance: 40.6
click at [427, 263] on div at bounding box center [678, 330] width 1356 height 660
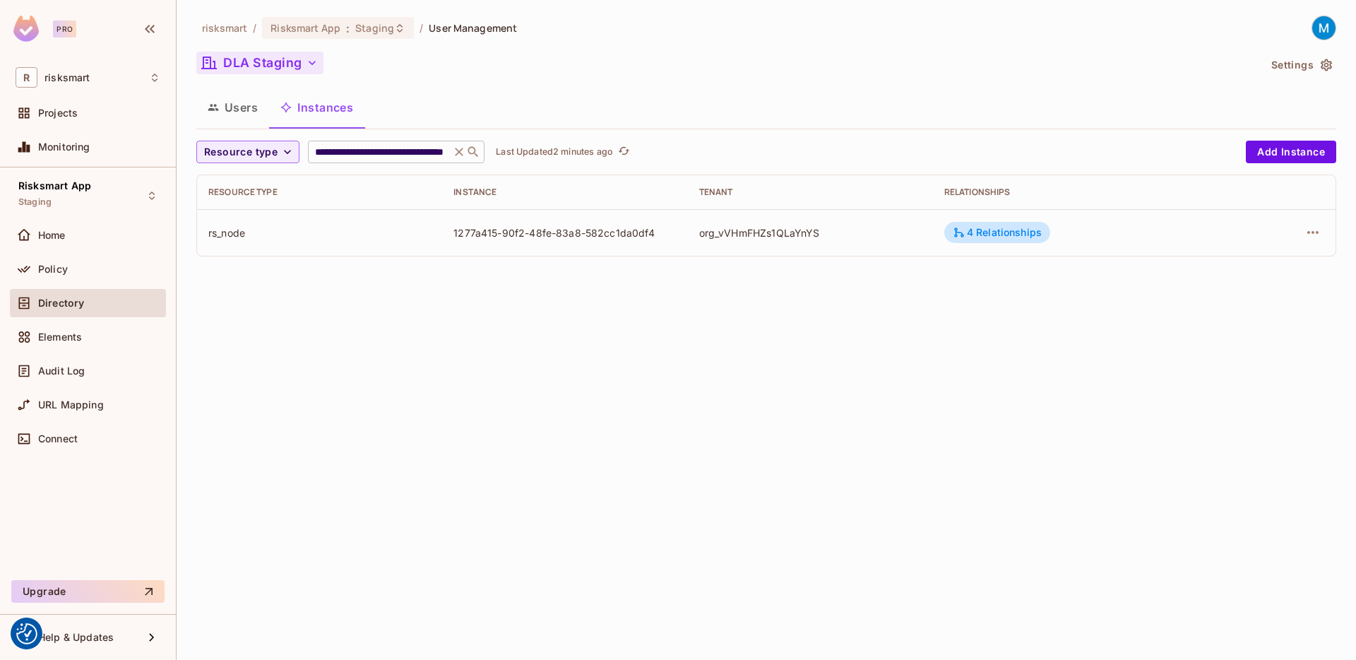
click at [455, 156] on icon at bounding box center [459, 152] width 14 height 14
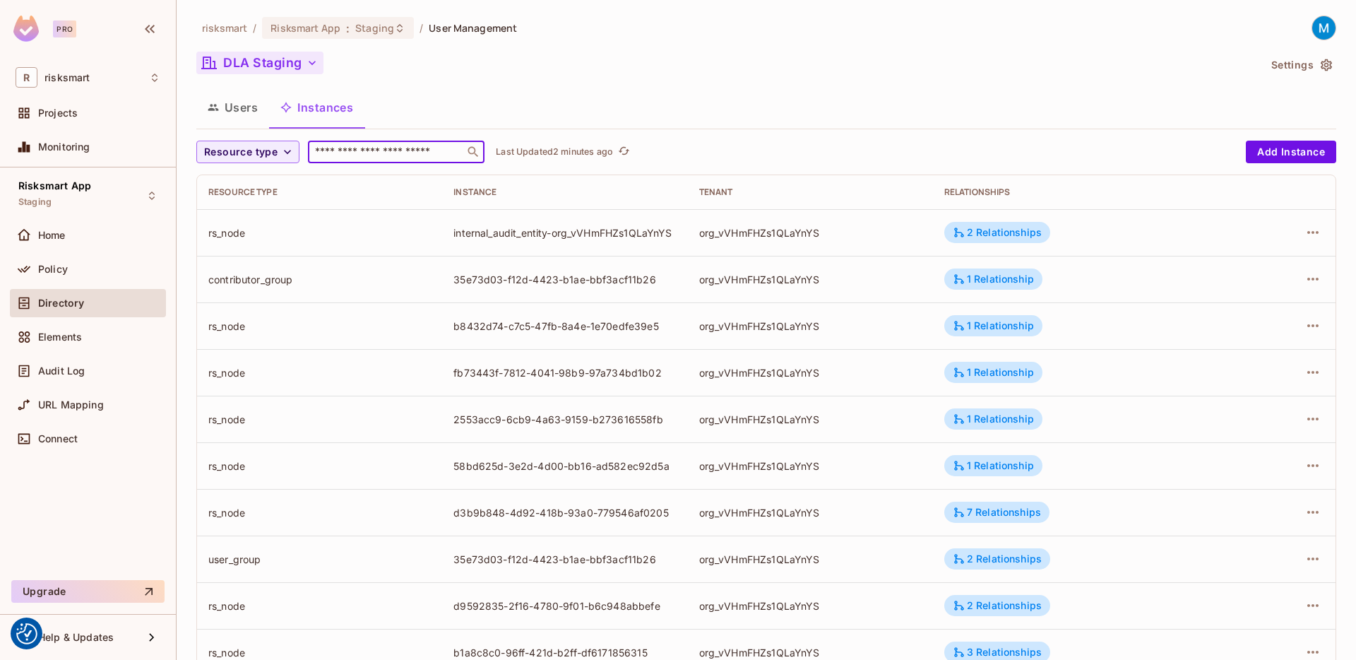
click at [391, 152] on input "text" at bounding box center [386, 152] width 148 height 14
paste input "**********"
type input "**********"
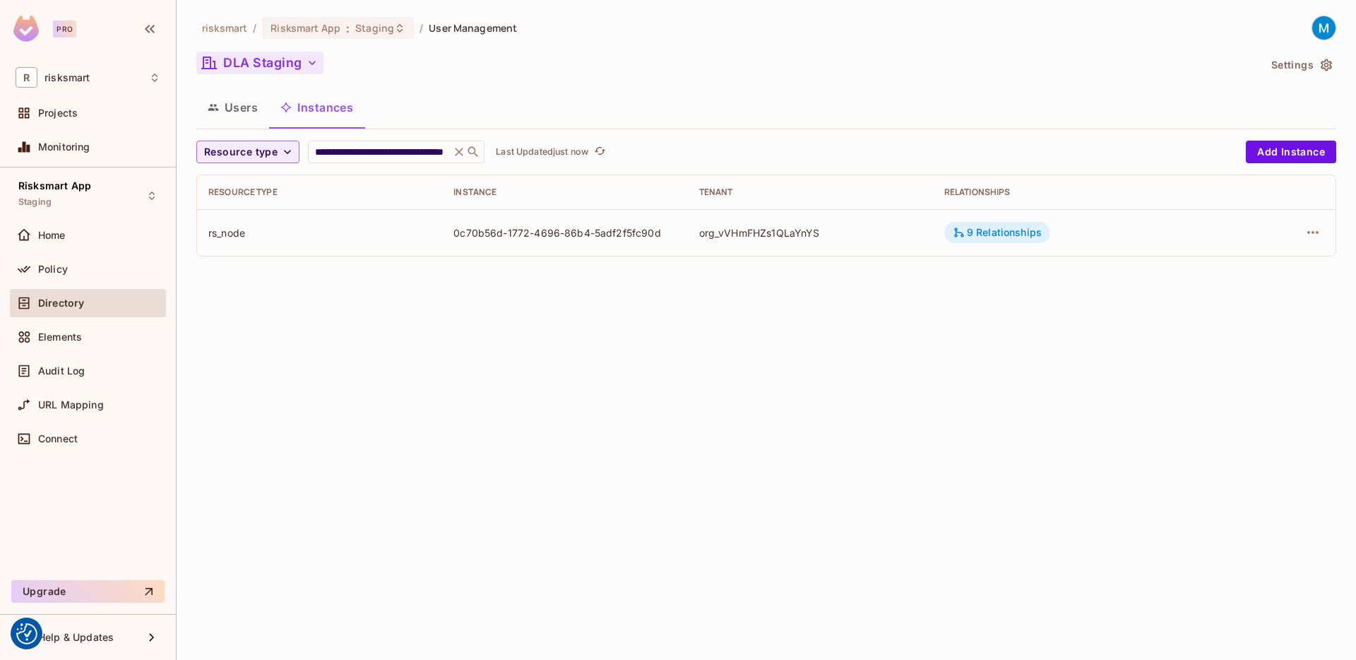
click at [1003, 233] on div "9 Relationships" at bounding box center [997, 232] width 89 height 13
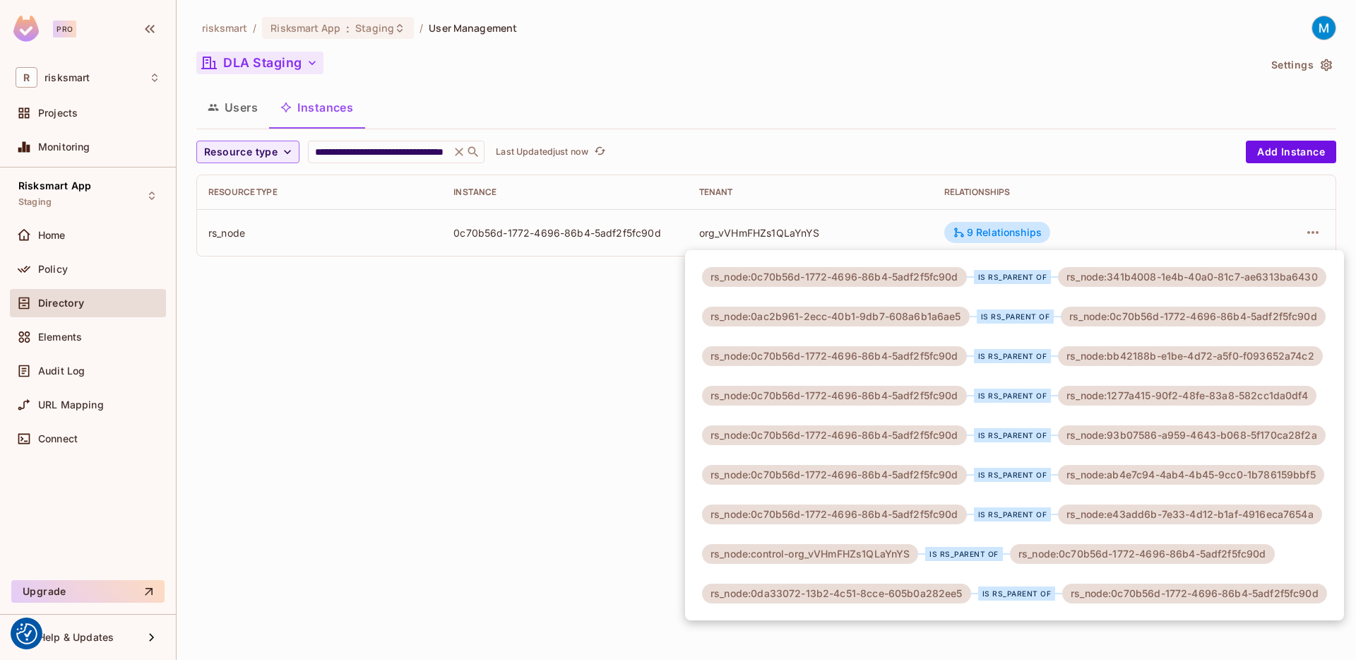
click at [470, 392] on div at bounding box center [678, 330] width 1356 height 660
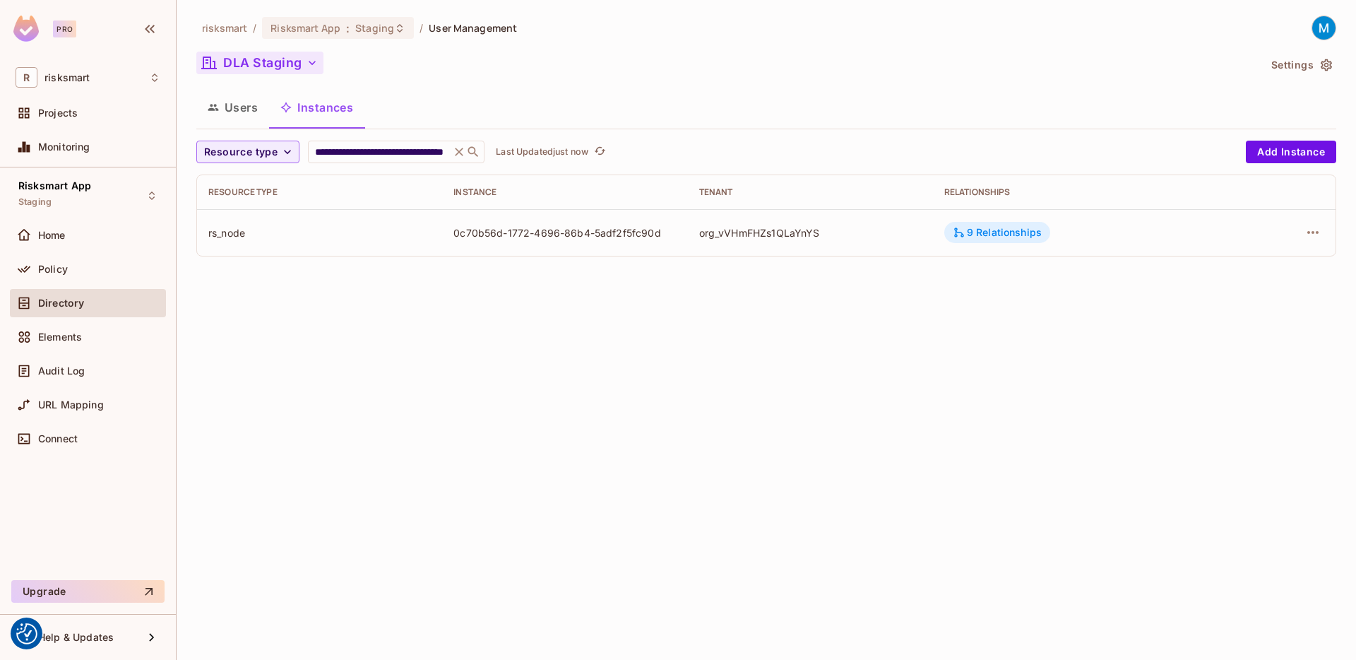
click at [985, 227] on div "9 Relationships" at bounding box center [997, 232] width 89 height 13
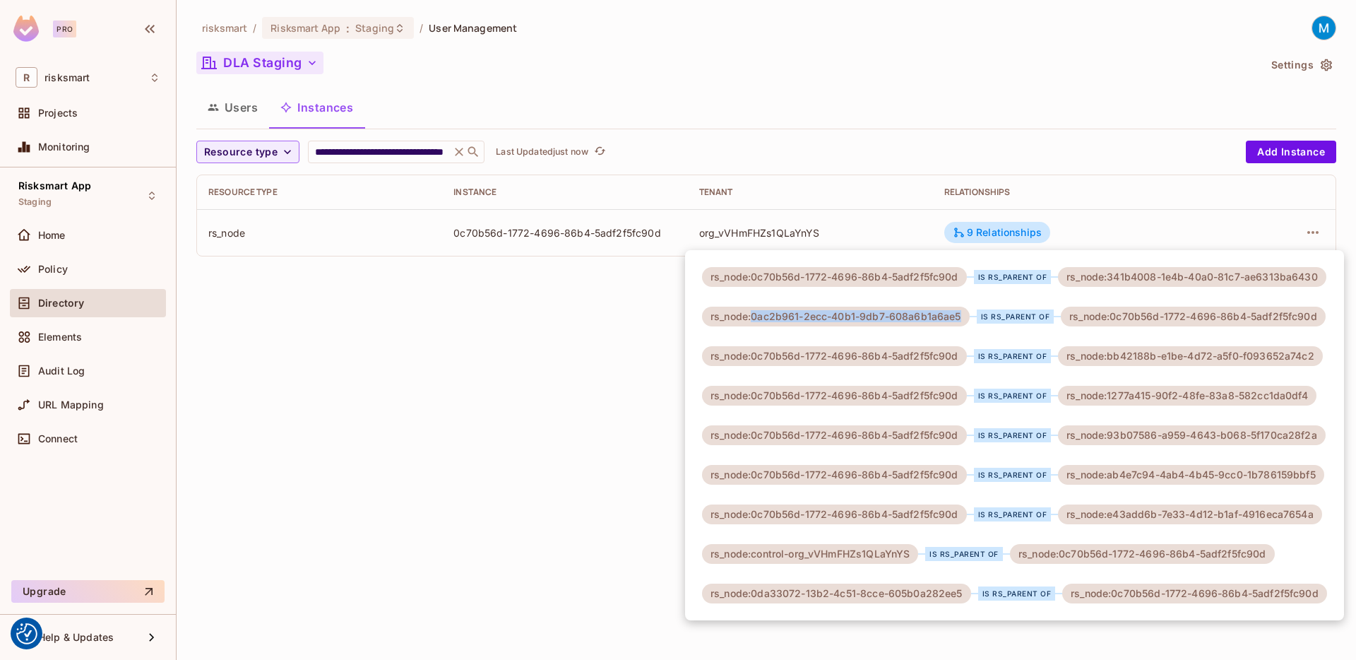
drag, startPoint x: 752, startPoint y: 315, endPoint x: 959, endPoint y: 320, distance: 207.0
click at [959, 320] on div "rs_node:0ac2b961-2ecc-40b1-9db7-608a6b1a6ae5" at bounding box center [836, 316] width 268 height 20
copy div "0ac2b961-2ecc-40b1-9db7-608a6b1a6ae5"
click at [303, 321] on div at bounding box center [678, 330] width 1356 height 660
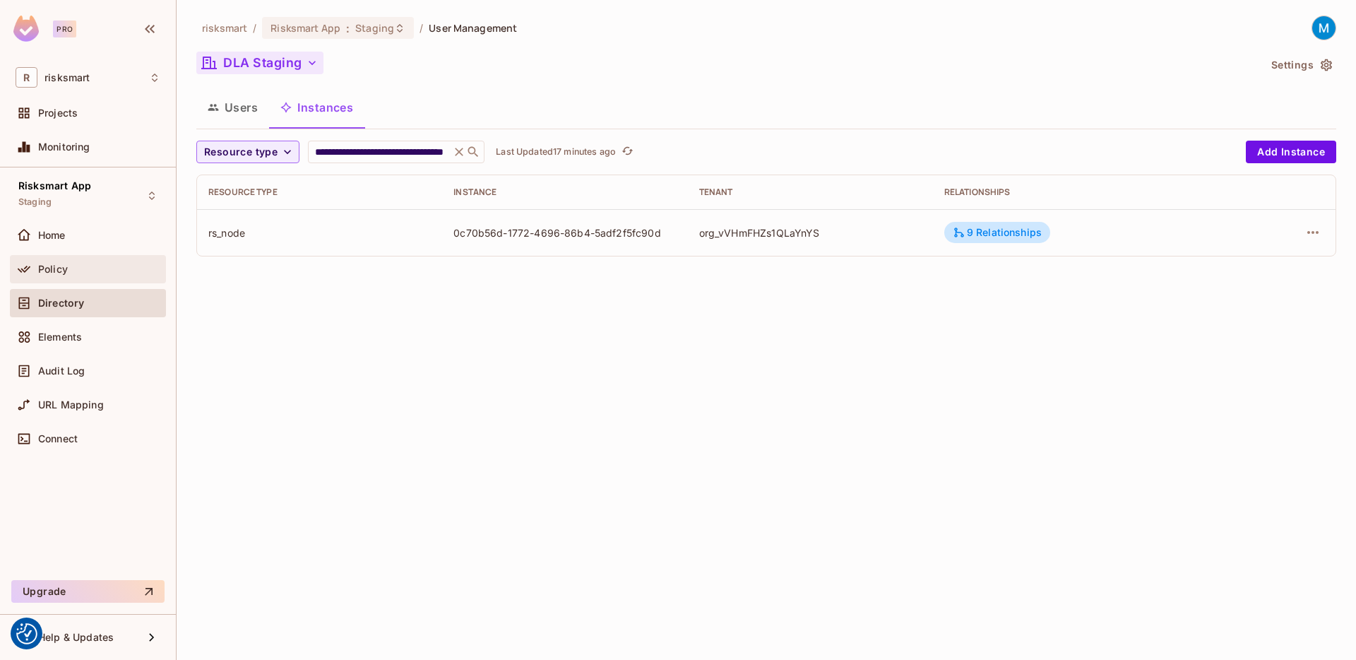
click at [80, 268] on div "Policy" at bounding box center [99, 268] width 122 height 11
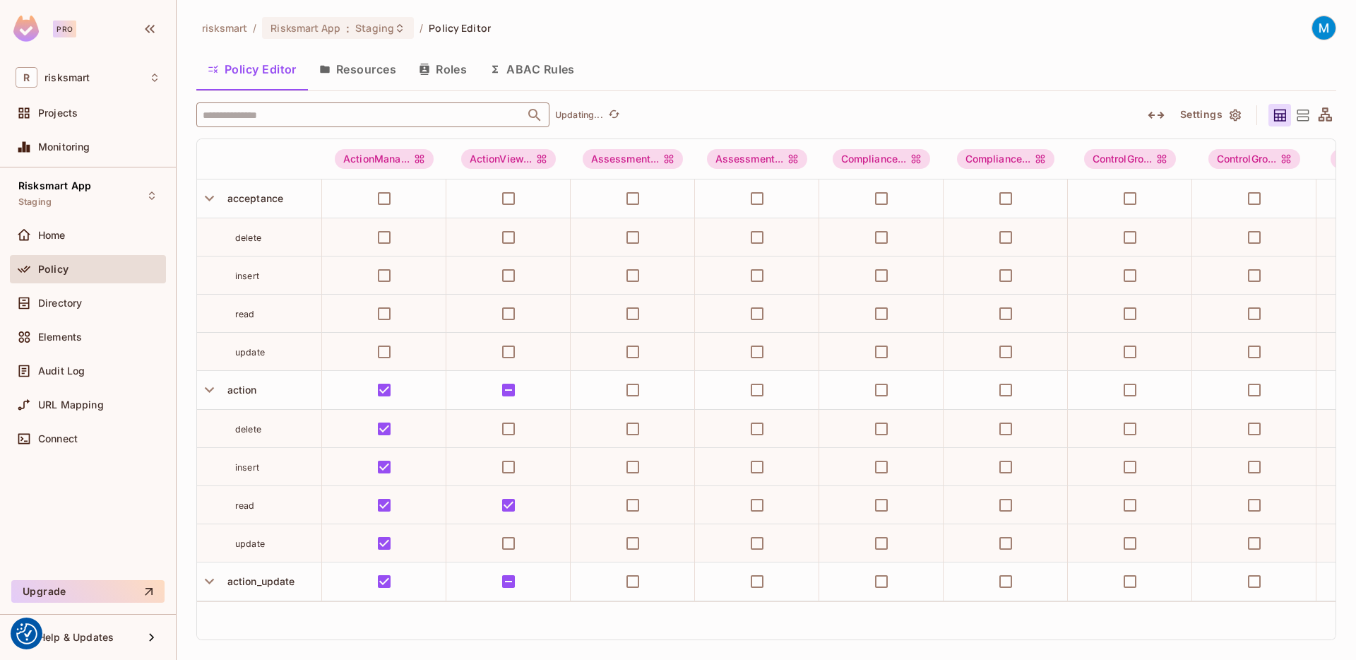
click at [359, 112] on input "text" at bounding box center [360, 114] width 323 height 25
click at [278, 113] on input "text" at bounding box center [360, 114] width 323 height 25
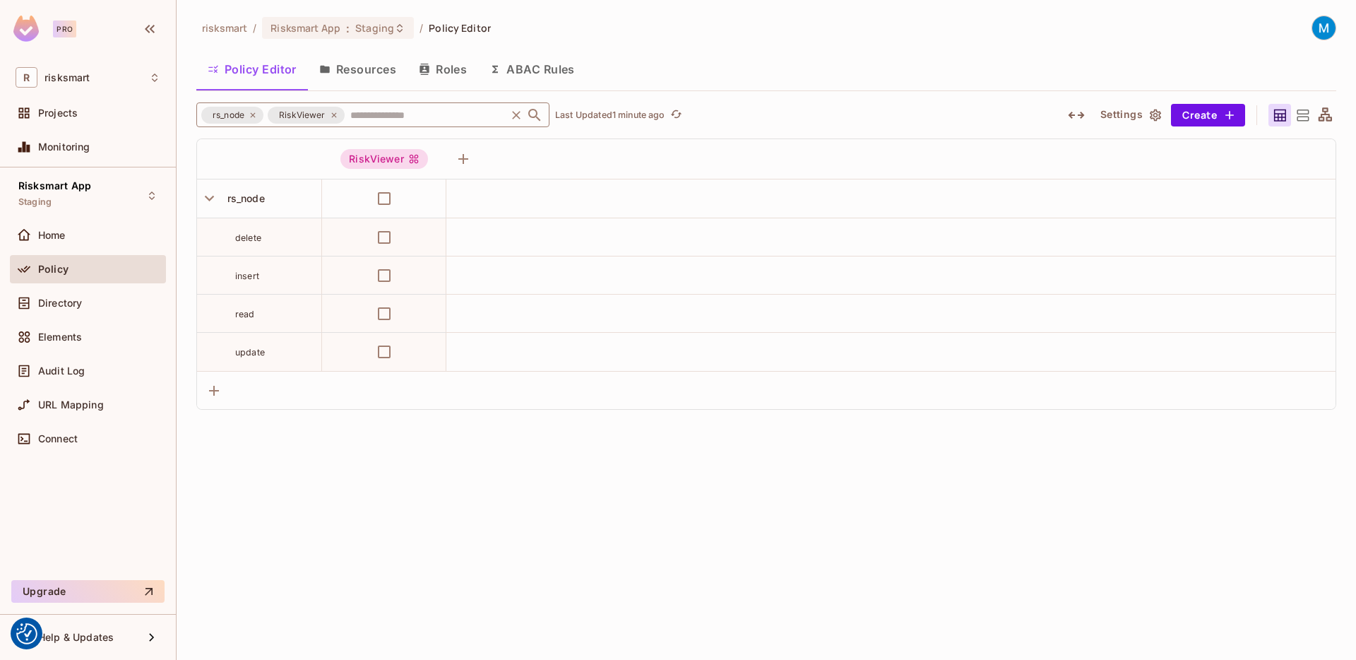
click at [333, 114] on icon at bounding box center [333, 114] width 5 height 5
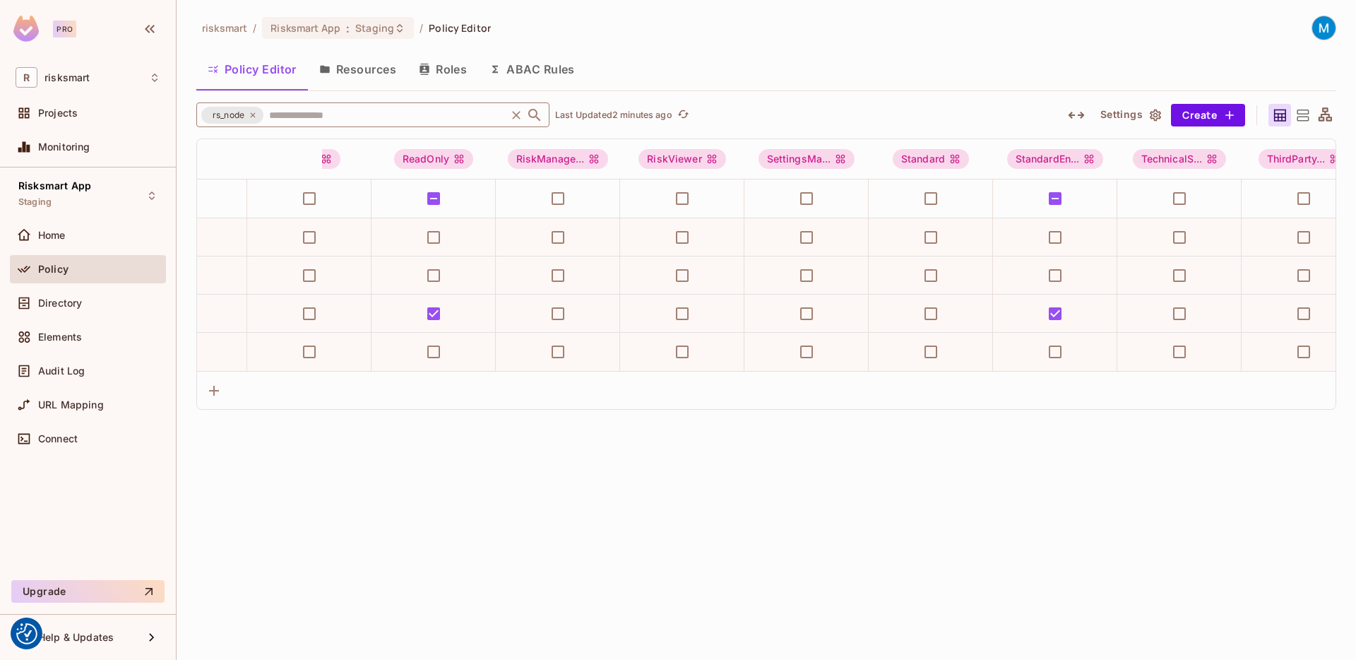
scroll to position [0, 2686]
